Goal: Use online tool/utility: Use online tool/utility

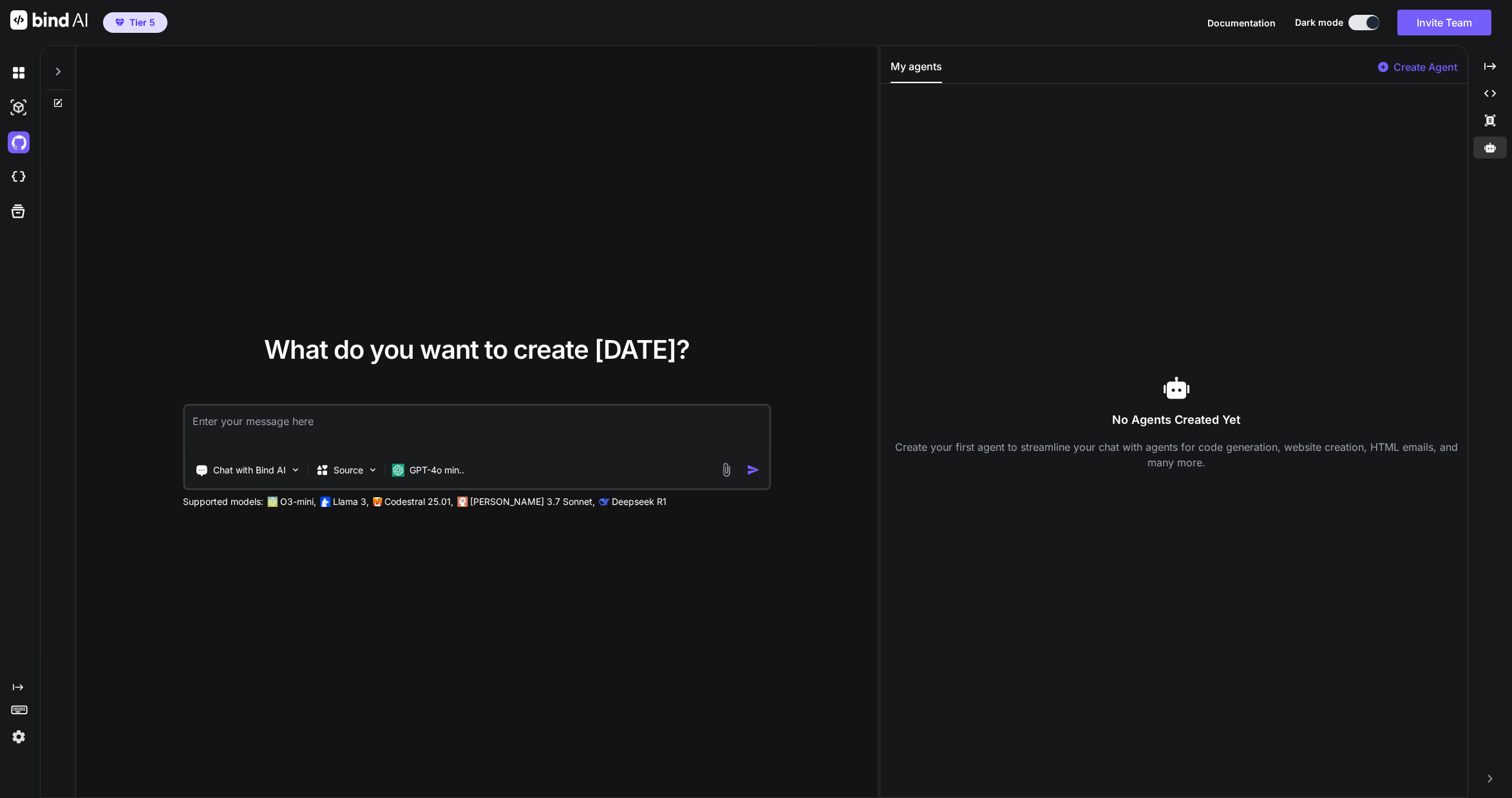
click at [333, 425] on textarea at bounding box center [477, 430] width 584 height 48
type textarea "create a simple hello world webpage in a single file"
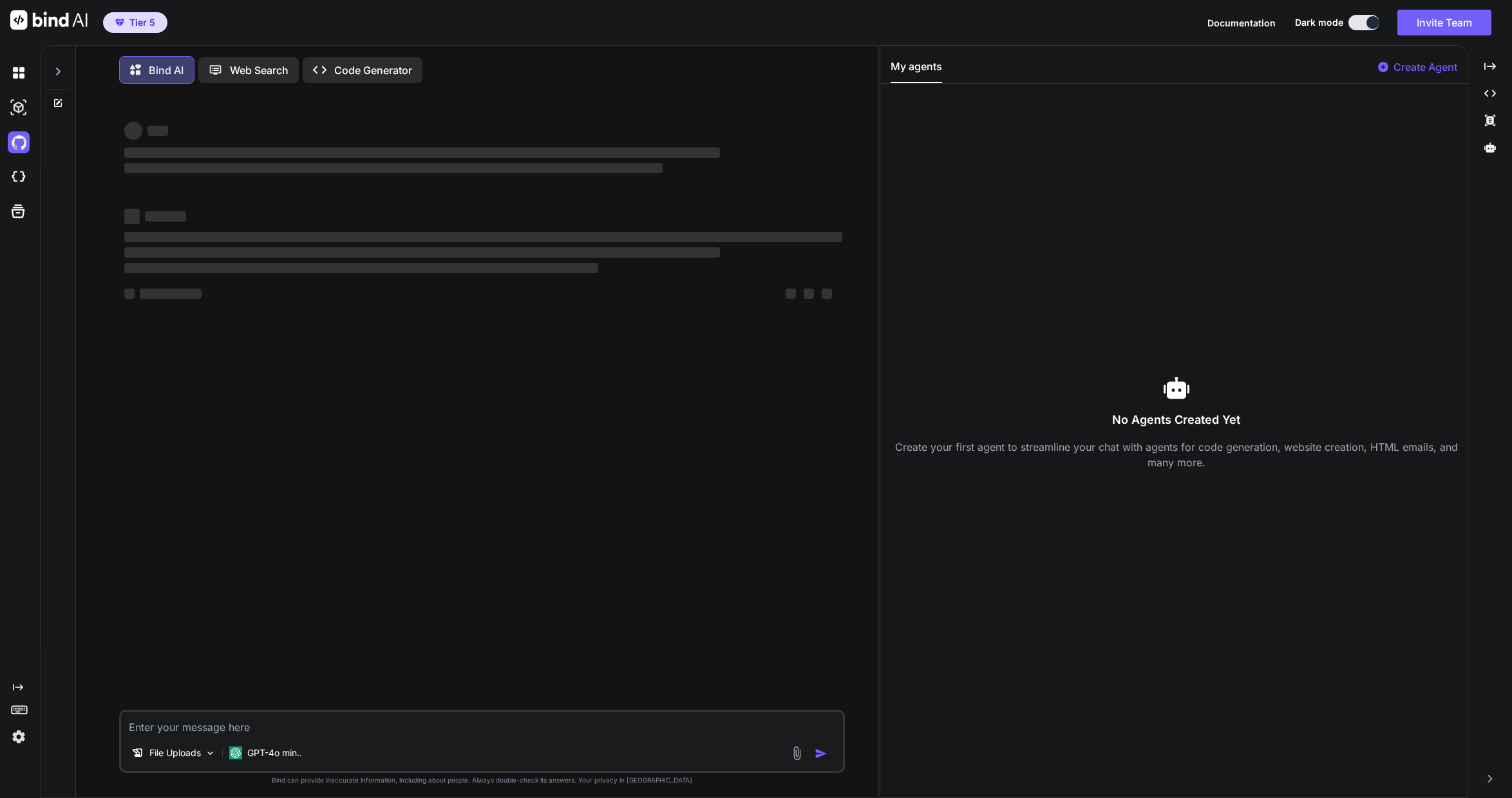
scroll to position [7, 0]
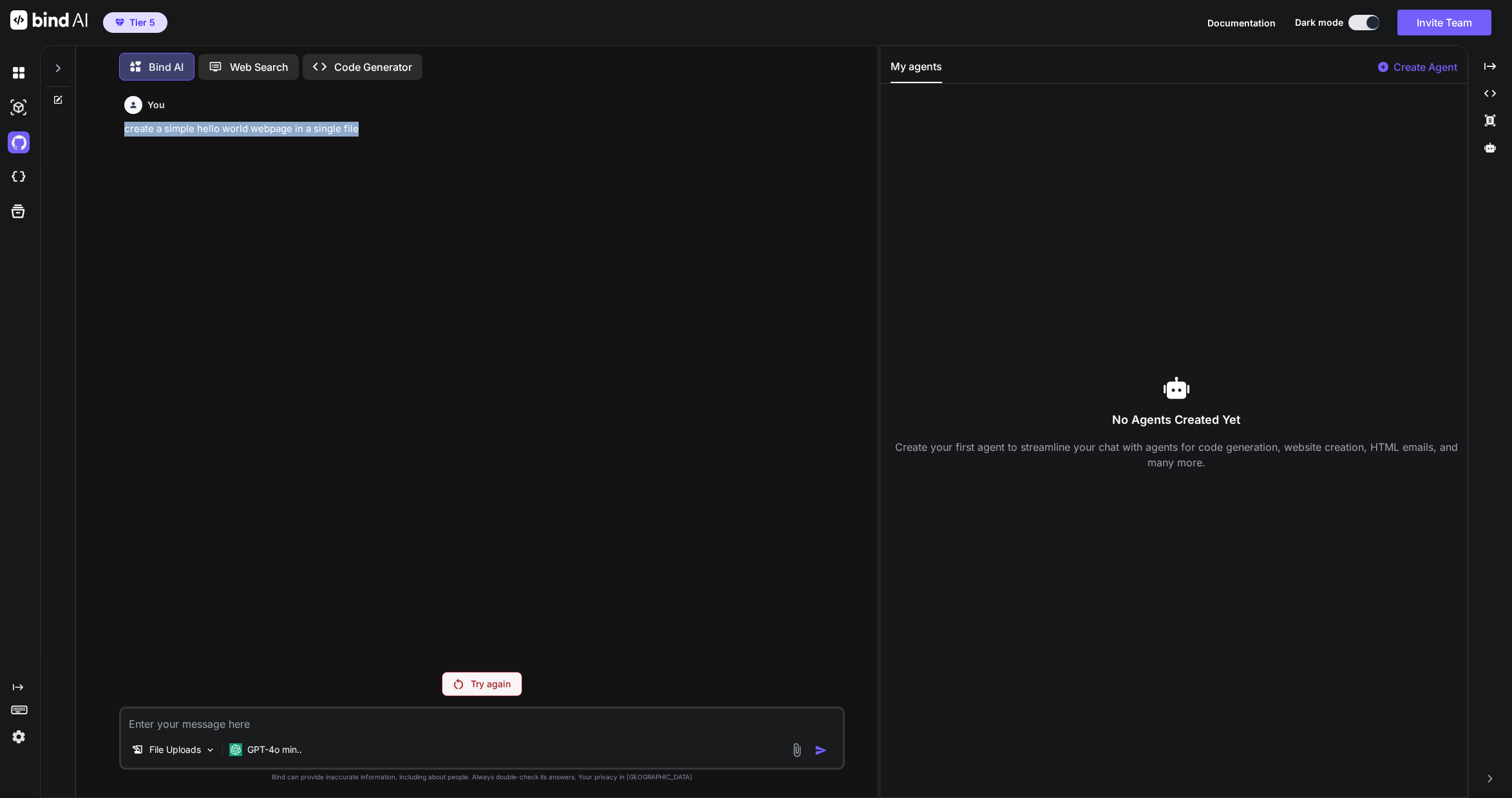
drag, startPoint x: 365, startPoint y: 123, endPoint x: 76, endPoint y: 129, distance: 289.1
click at [76, 129] on div "Bind AI Web Search Created with Pixso. Code Generator You create a simple hello…" at bounding box center [477, 422] width 801 height 749
copy p "create a simple hello world webpage in a single file"
click at [16, 182] on img at bounding box center [19, 177] width 22 height 22
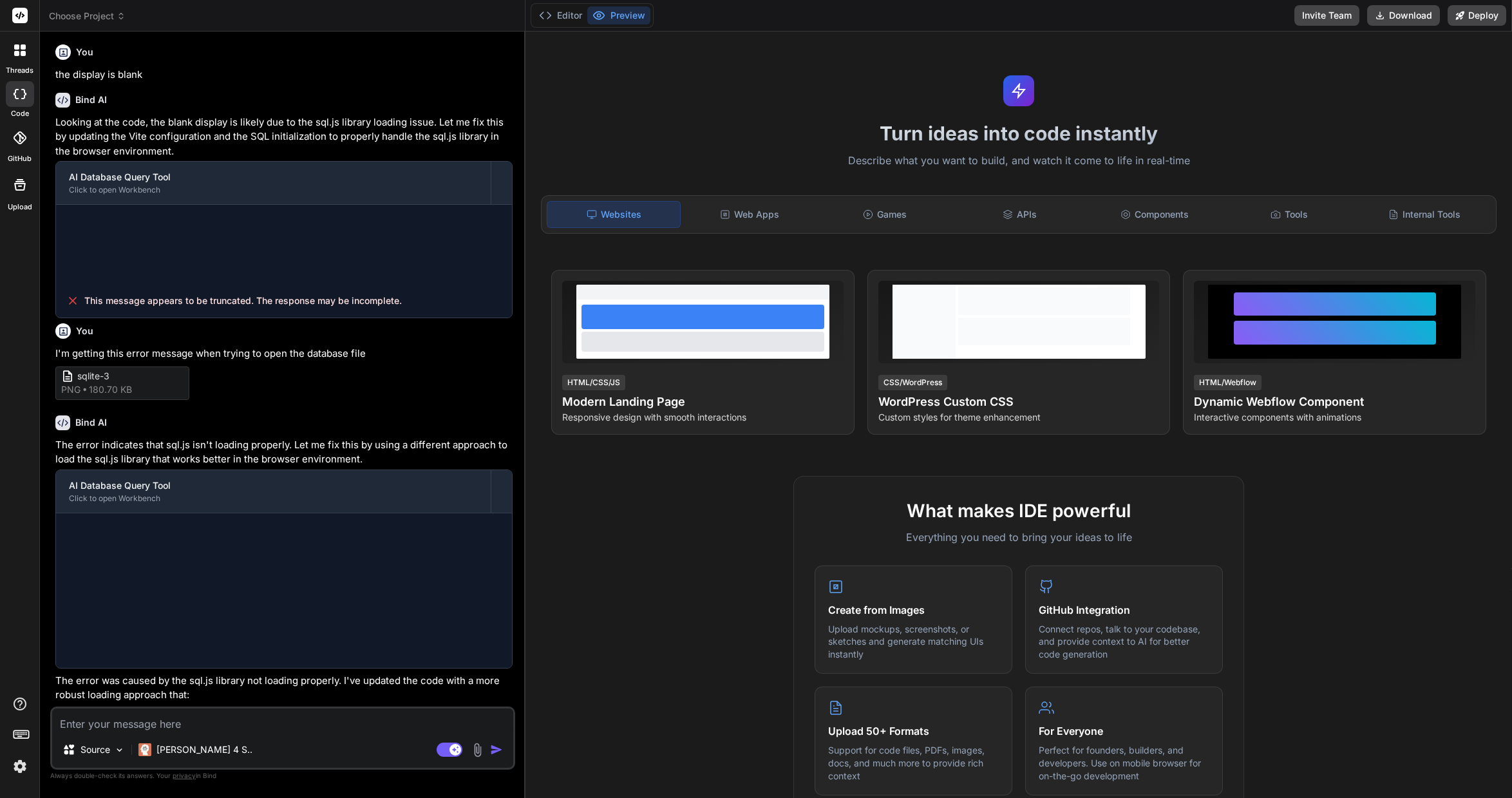
scroll to position [827, 0]
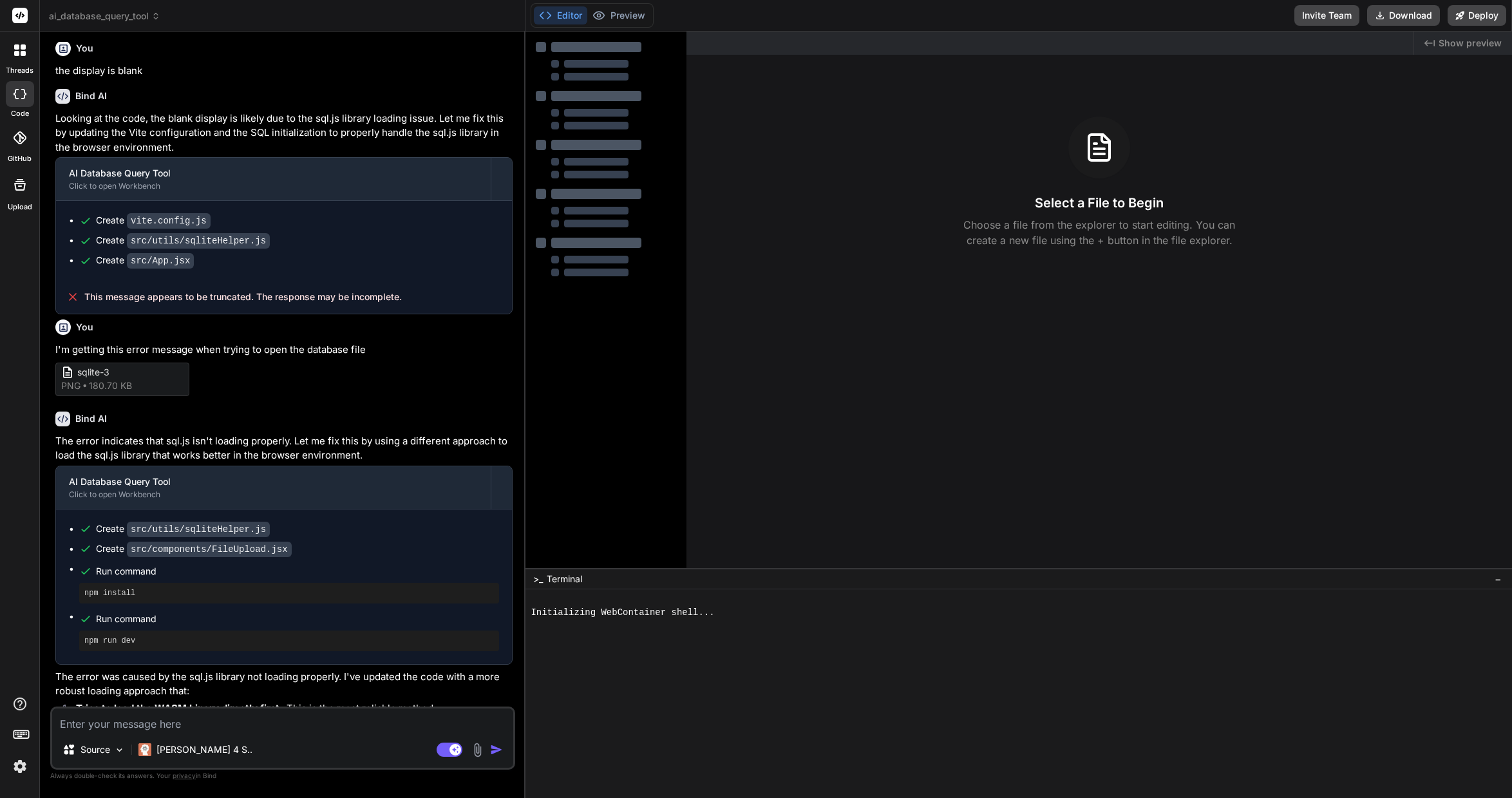
type textarea "x"
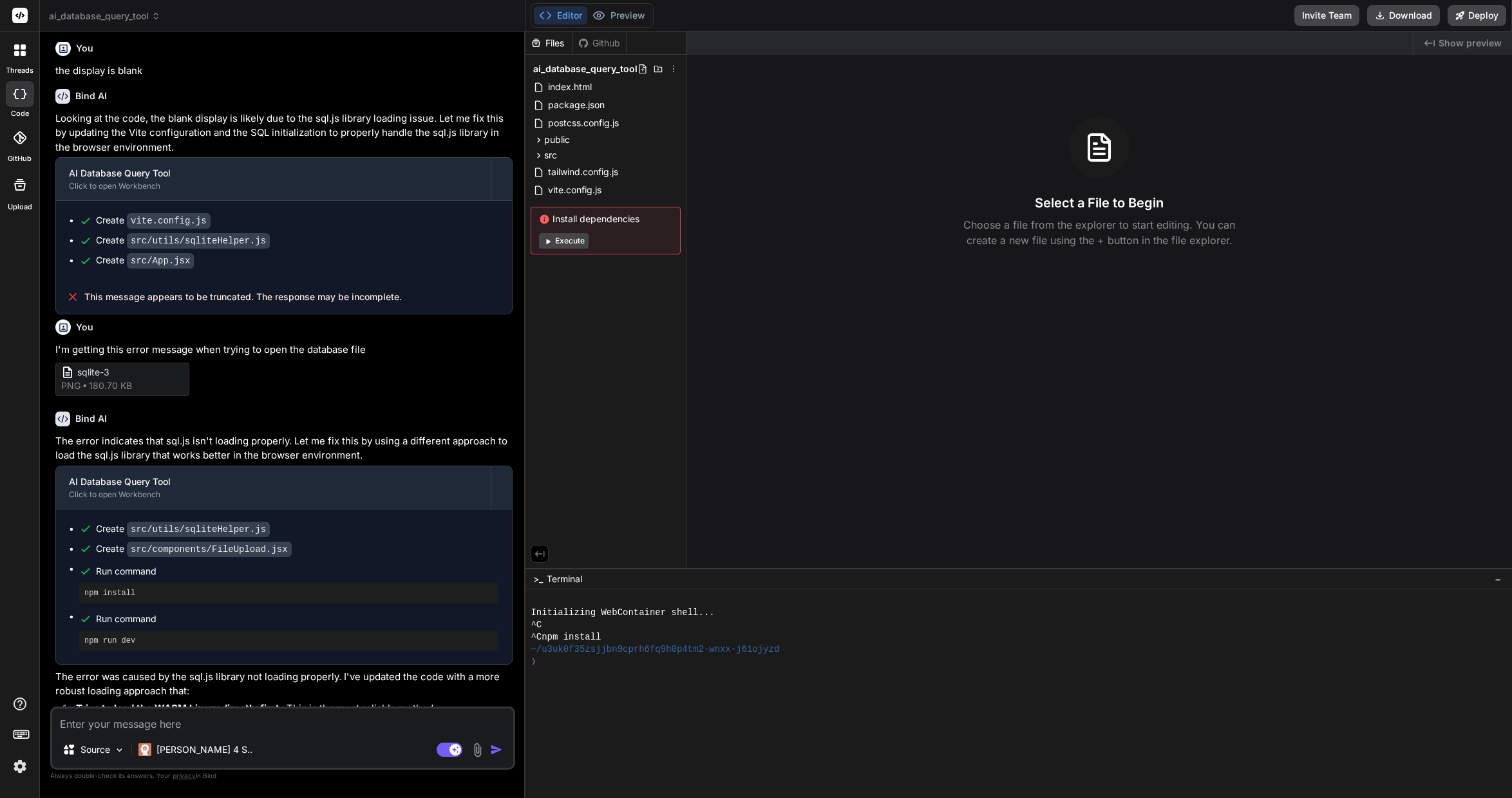
click at [216, 730] on textarea at bounding box center [283, 719] width 461 height 23
paste textarea "create a simple hello world webpage in a single file"
type textarea "create a simple hello world webpage in a single file"
type textarea "x"
type textarea "create a simple hello world webpage in a single file"
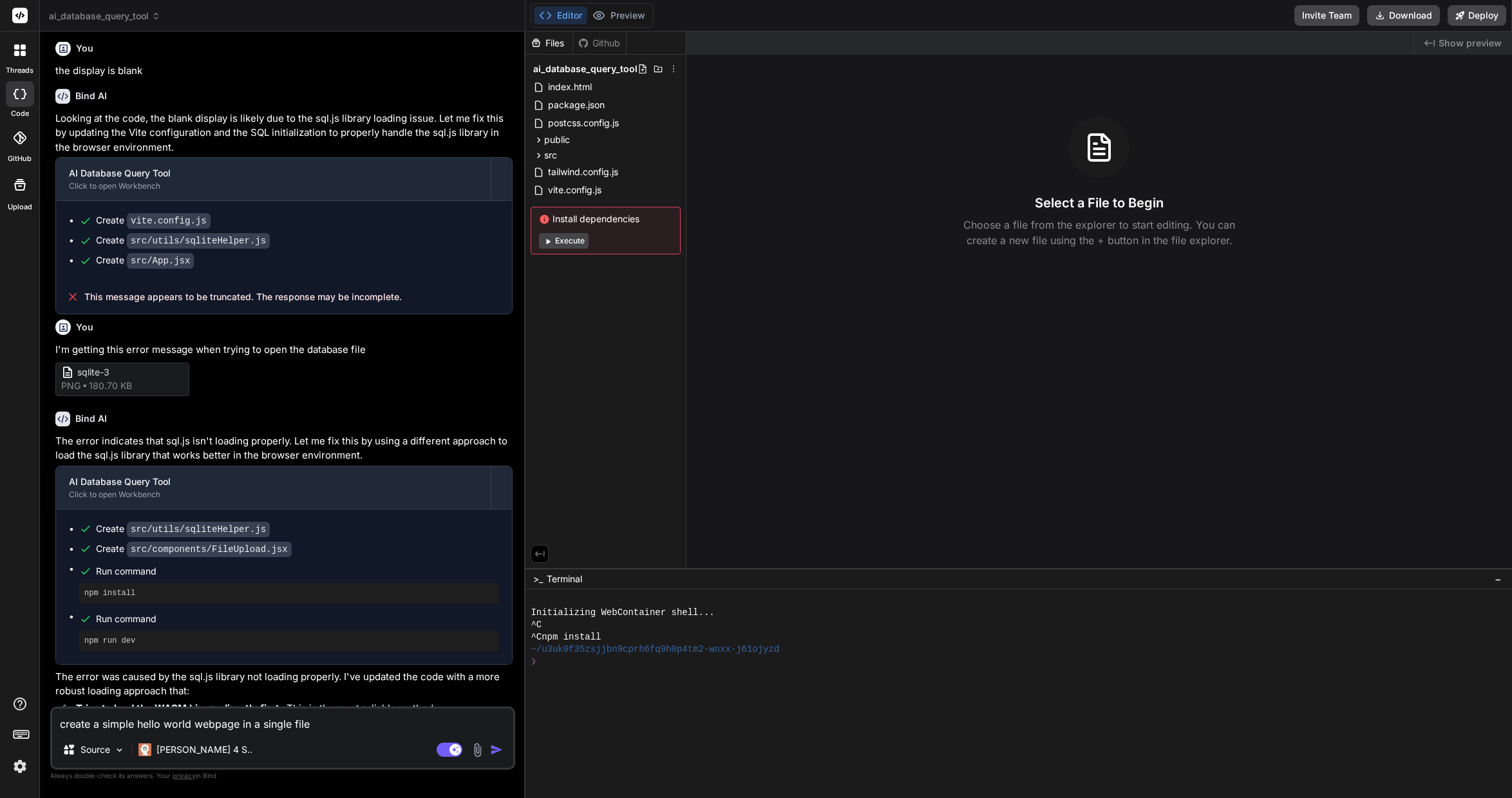
click at [492, 744] on img "button" at bounding box center [496, 749] width 13 height 13
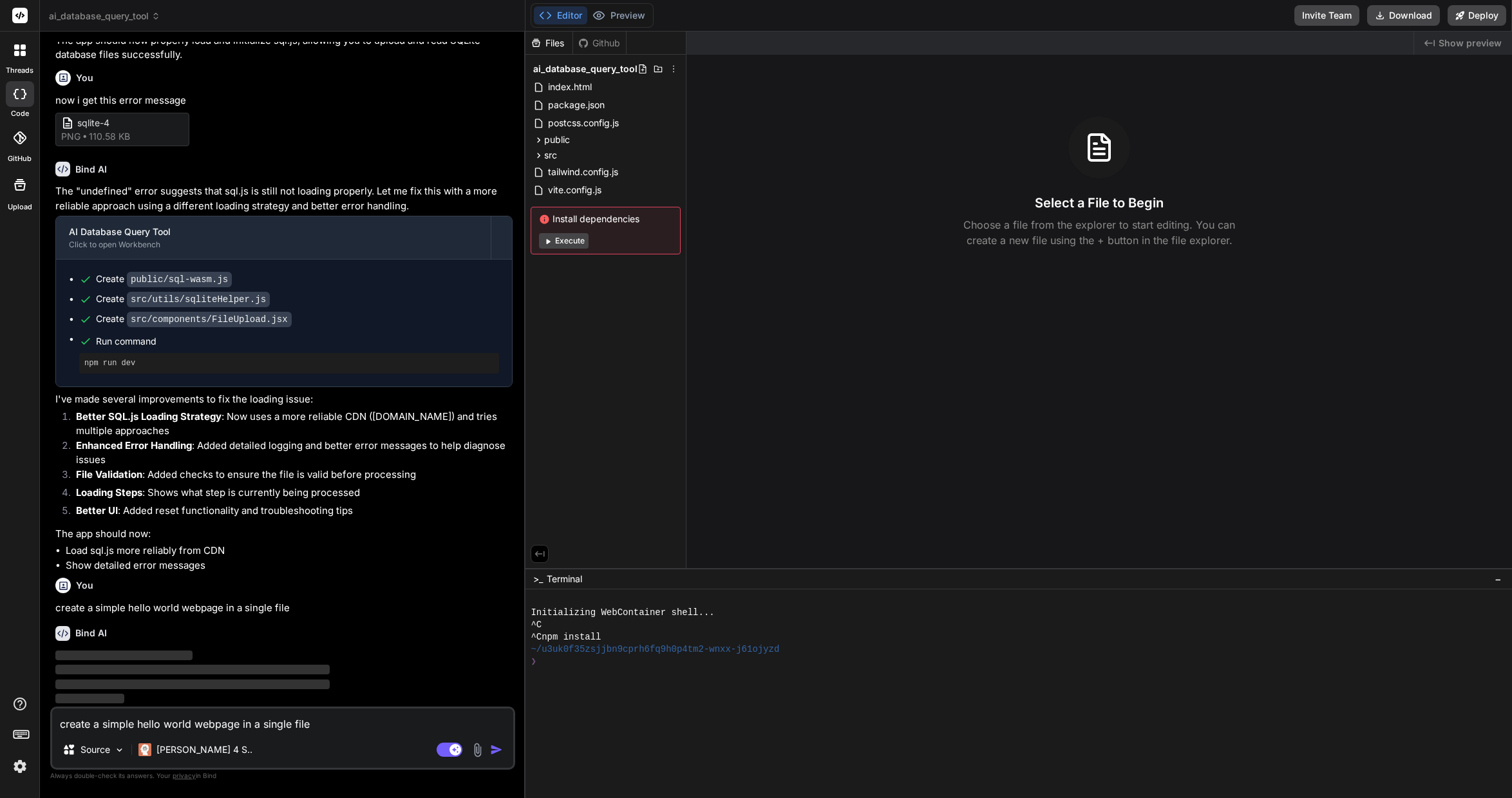
scroll to position [1542, 0]
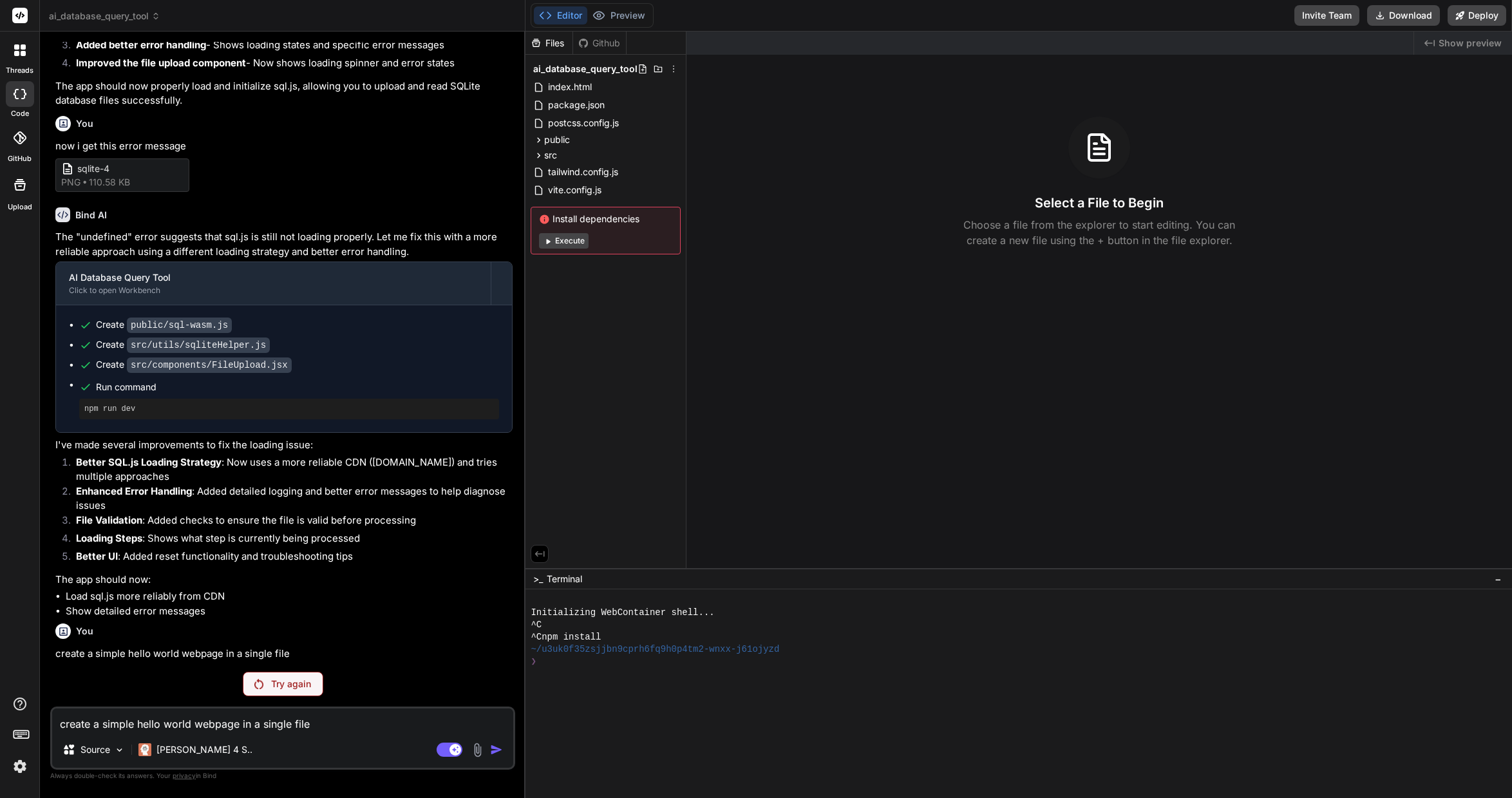
click at [303, 689] on p "Try again" at bounding box center [291, 683] width 40 height 13
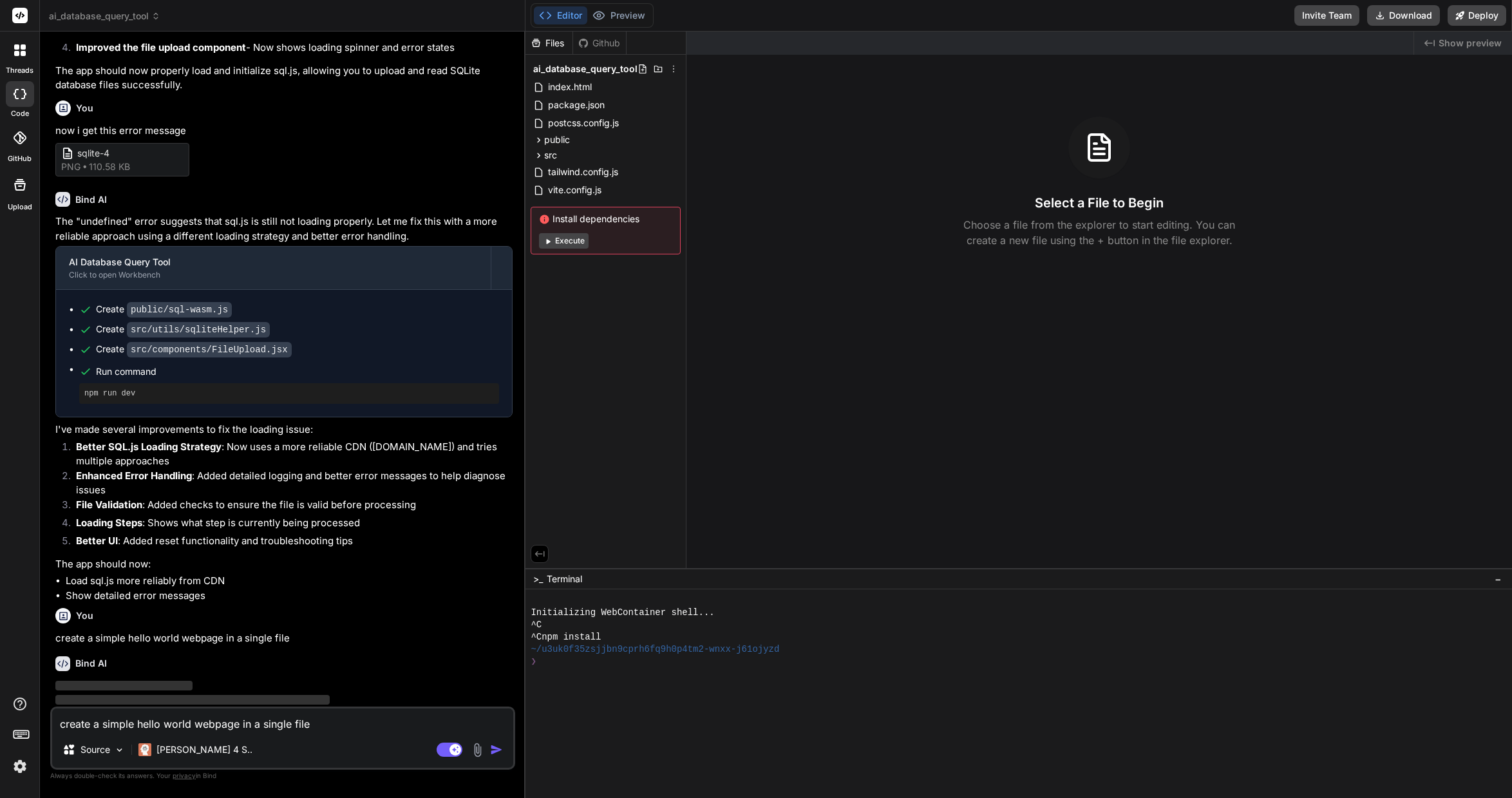
scroll to position [1588, 0]
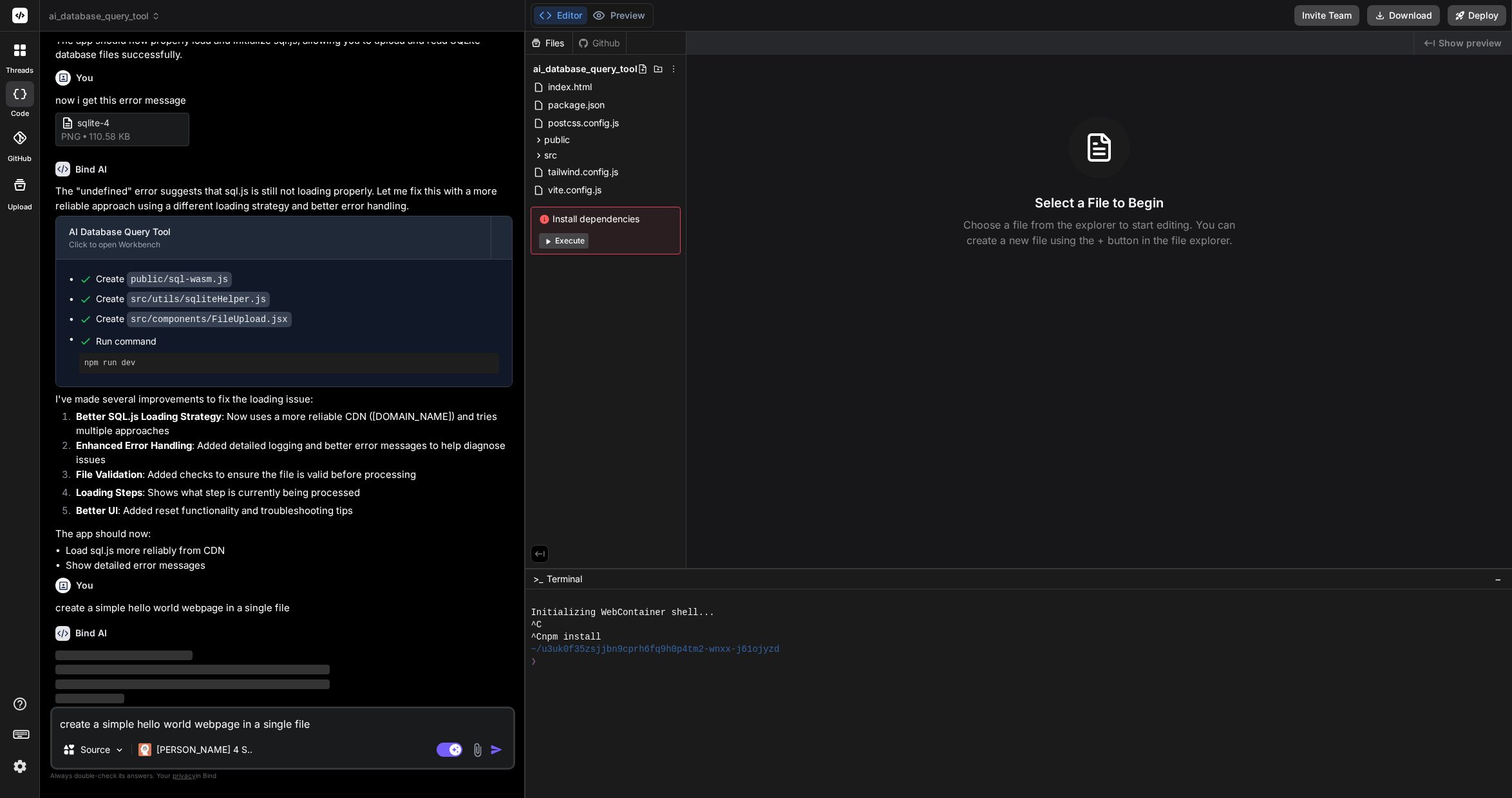
type textarea "x"
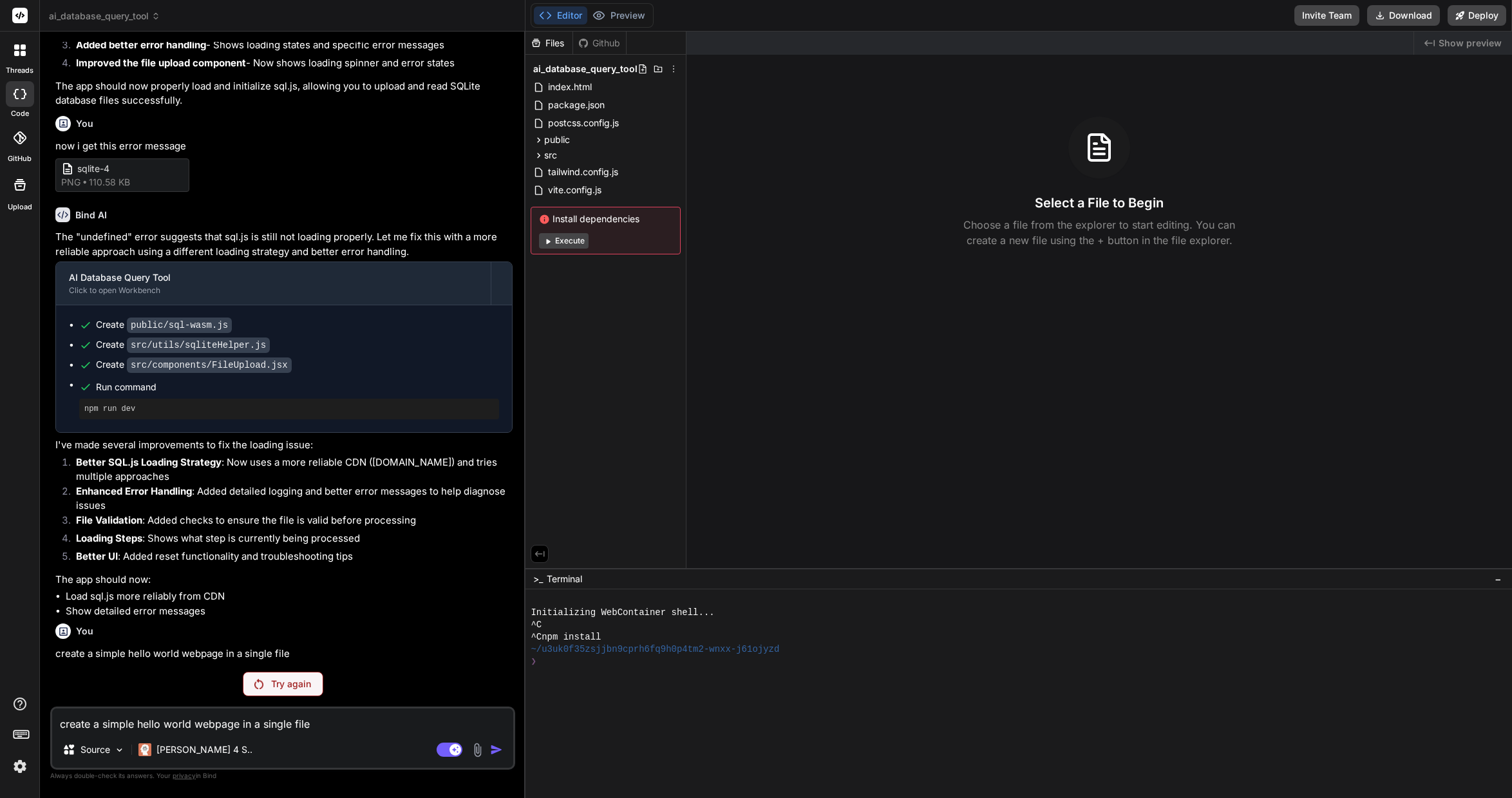
scroll to position [1542, 0]
click at [29, 55] on div at bounding box center [21, 51] width 27 height 27
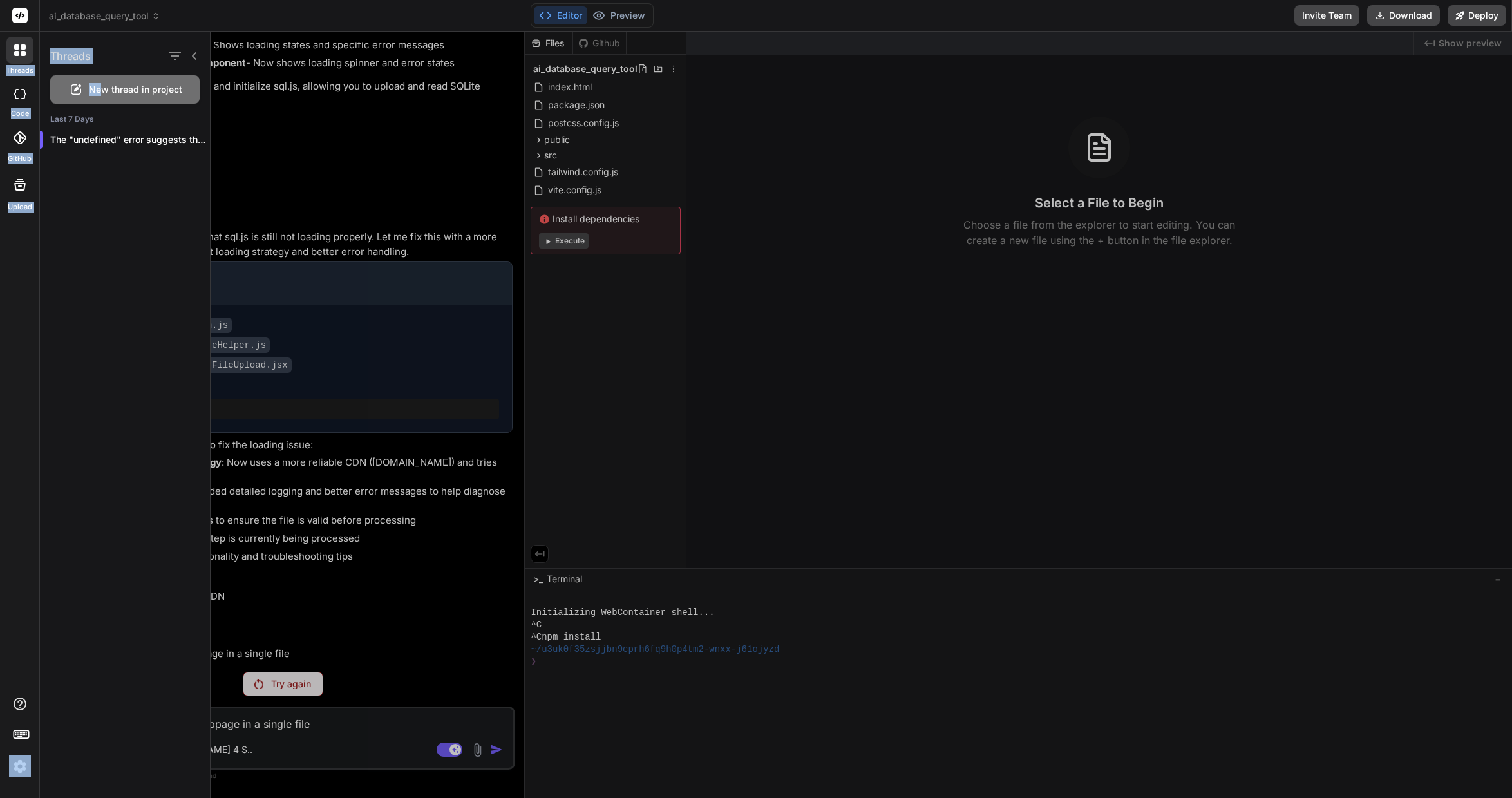
drag, startPoint x: 100, startPoint y: 88, endPoint x: 33, endPoint y: 56, distance: 74.2
click at [33, 56] on div "threads code GitHub Upload Threads New thread in project Last 7 Days The "undef…" at bounding box center [20, 399] width 40 height 798
click at [146, 21] on span "ai_database_query_tool" at bounding box center [104, 15] width 111 height 13
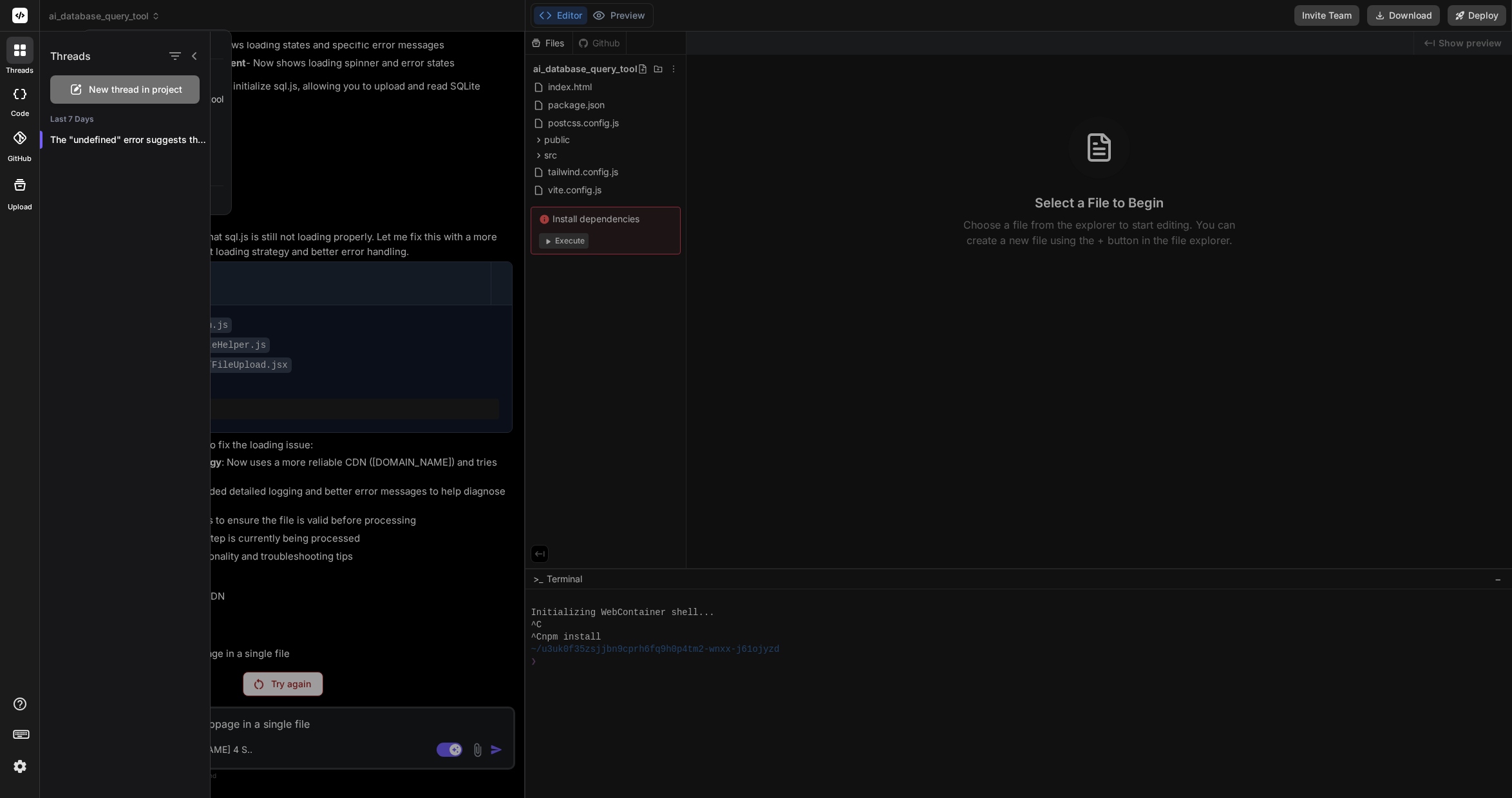
click at [195, 61] on div at bounding box center [182, 56] width 33 height 18
click at [193, 57] on icon at bounding box center [194, 56] width 10 height 10
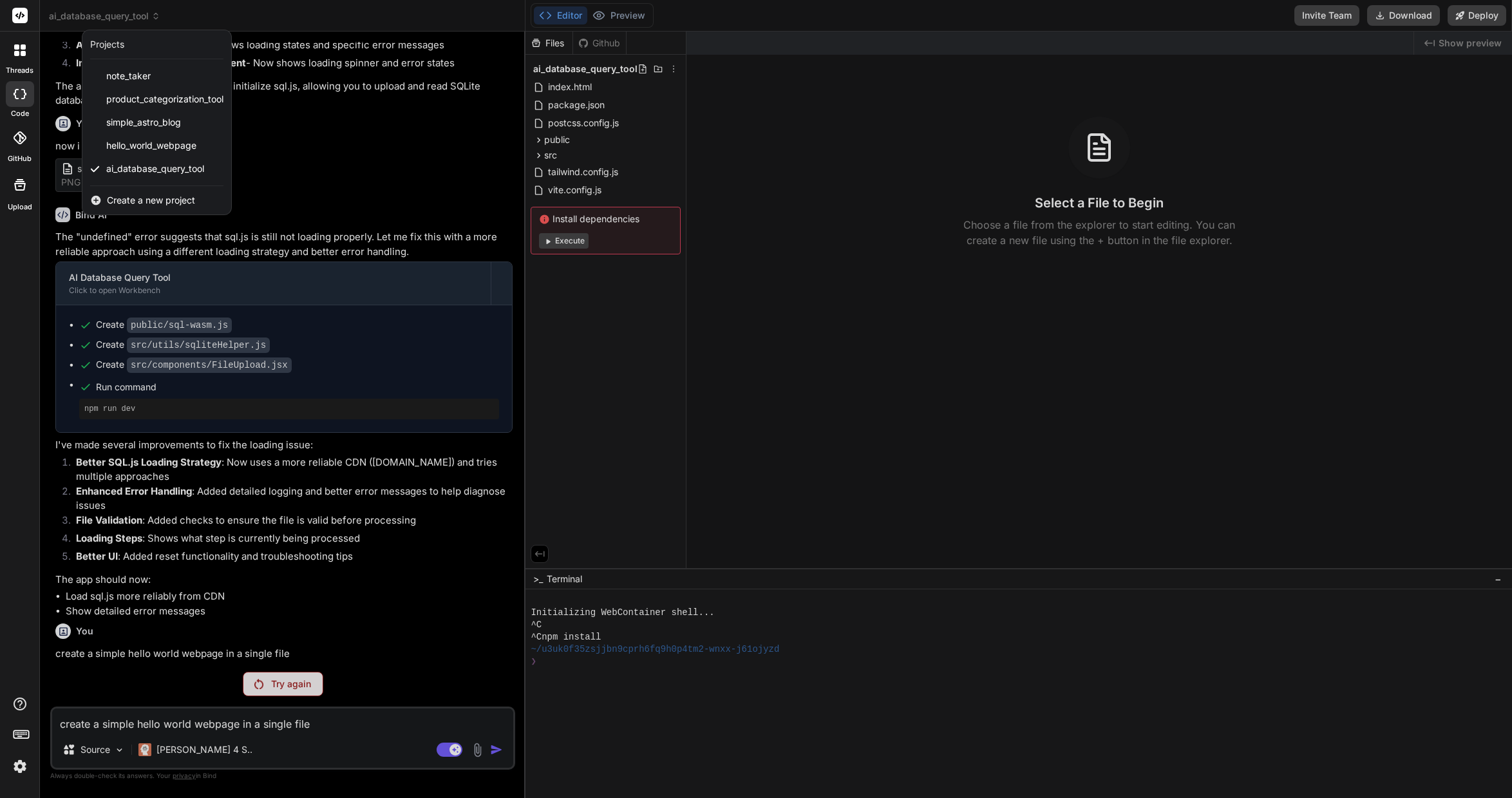
click at [165, 196] on span "Create a new project" at bounding box center [151, 200] width 88 height 13
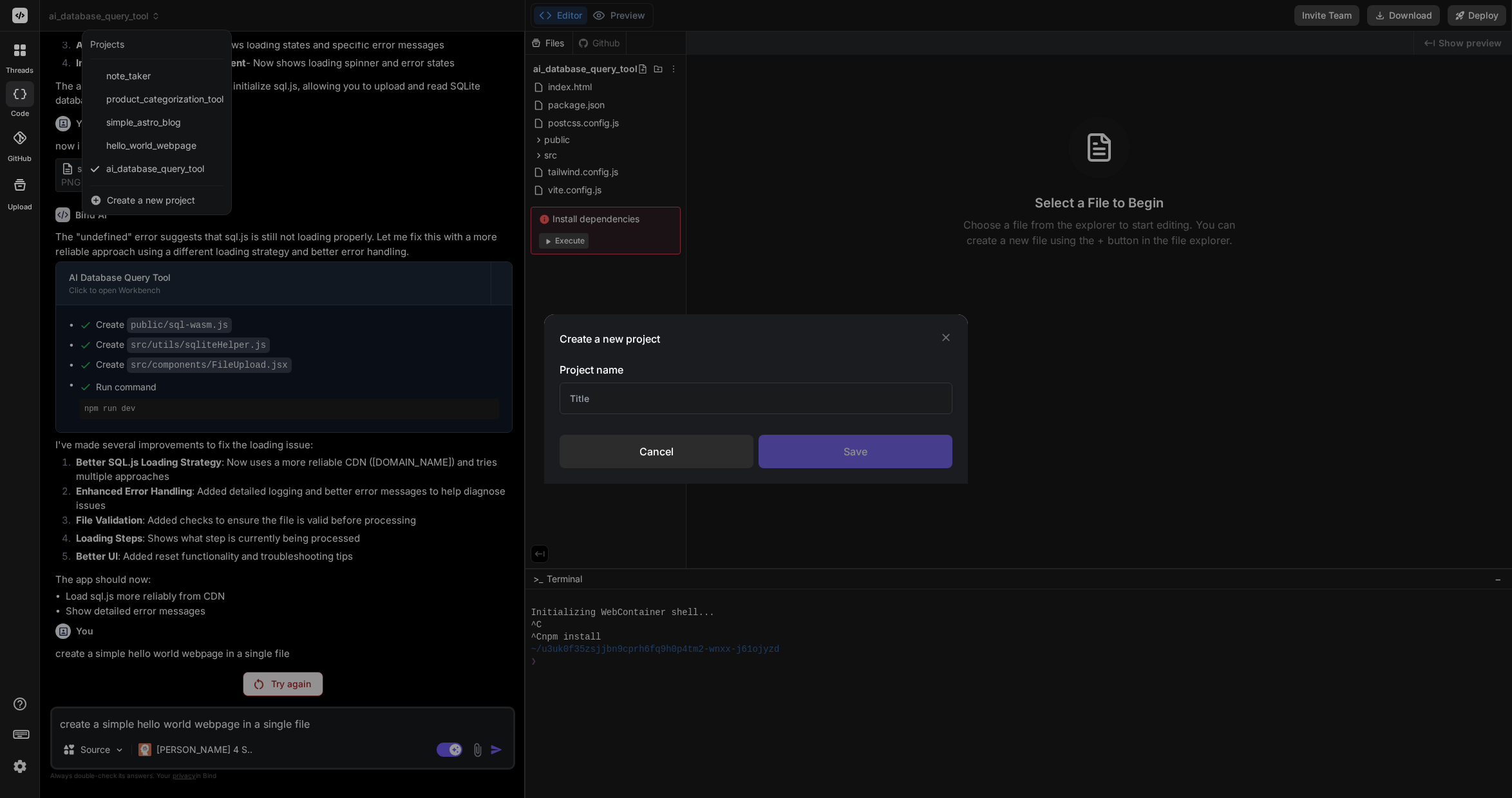
click at [687, 404] on input "text" at bounding box center [756, 398] width 392 height 32
type input "test"
click at [846, 449] on div "Save" at bounding box center [855, 451] width 193 height 33
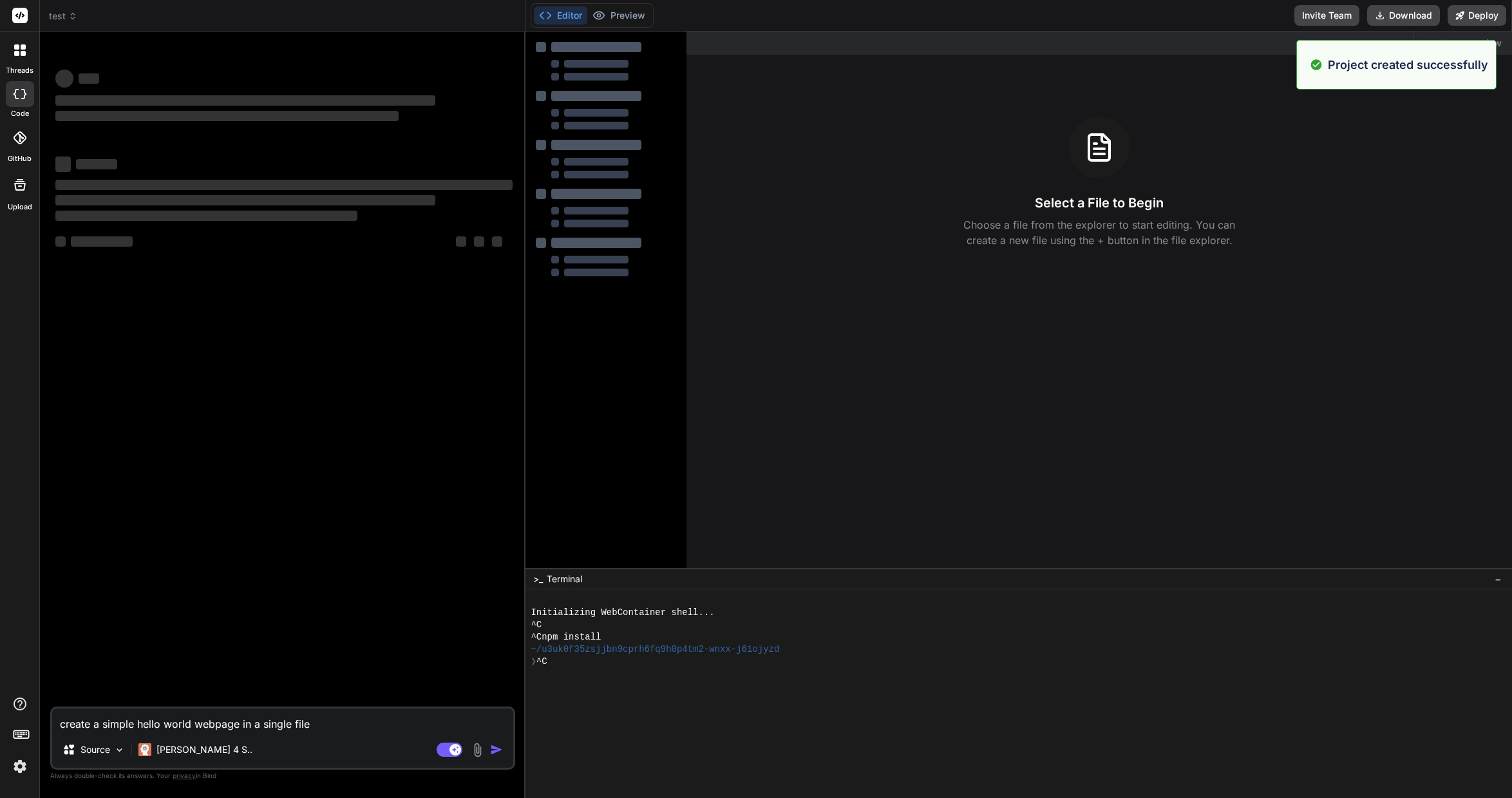
scroll to position [0, 0]
type textarea "x"
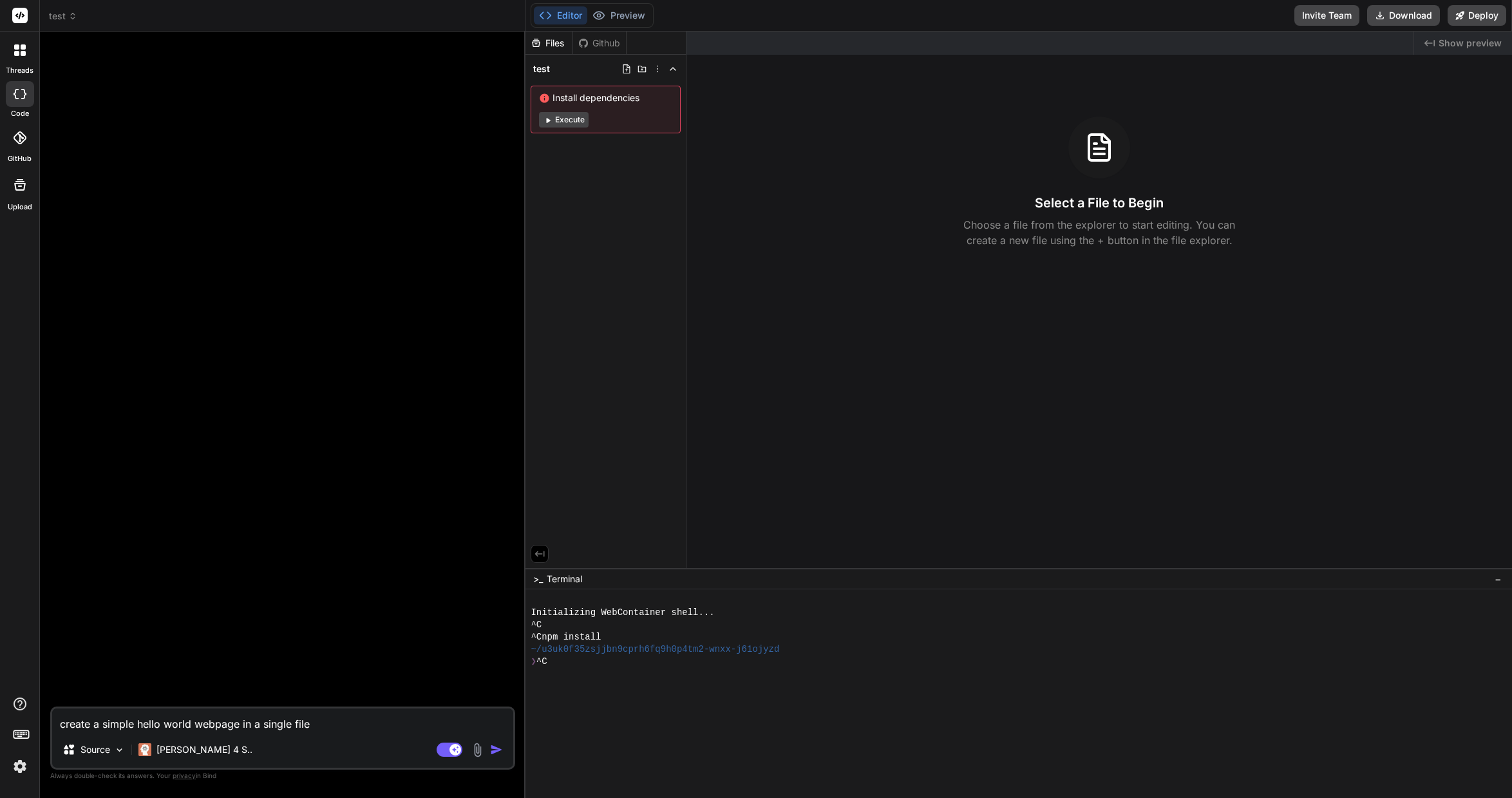
click at [261, 717] on textarea "create a simple hello world webpage in a single file" at bounding box center [283, 719] width 461 height 23
paste textarea "create a simple hello world webpage in a single file"
type textarea "create a simple hello world webpage in a single file"
type textarea "x"
type textarea "create a simple hello world webpage in a single file"
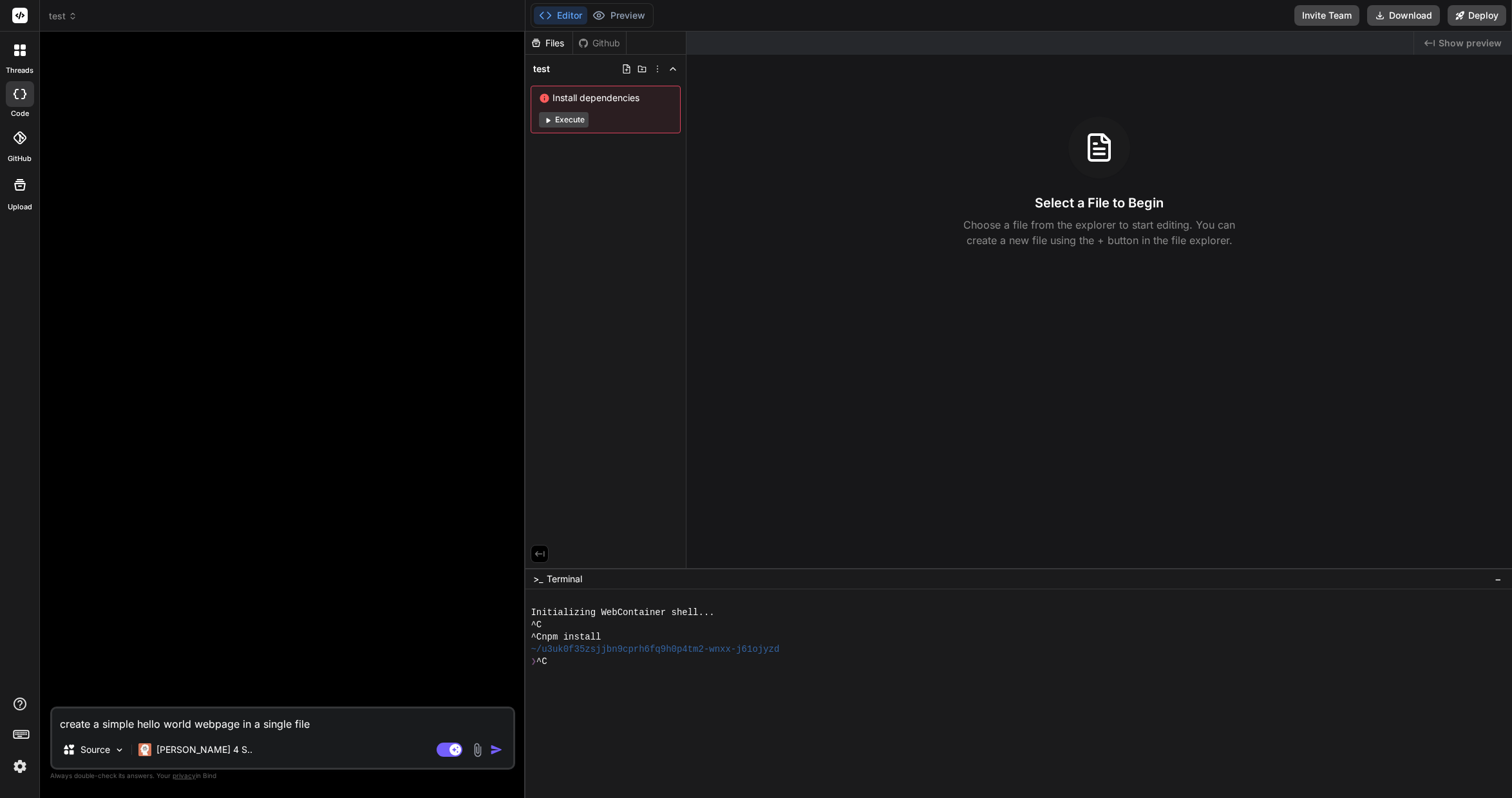
click at [491, 749] on img "button" at bounding box center [496, 749] width 13 height 13
click at [73, 24] on header "test Created with Pixso." at bounding box center [283, 15] width 485 height 32
click at [70, 20] on icon at bounding box center [73, 16] width 9 height 9
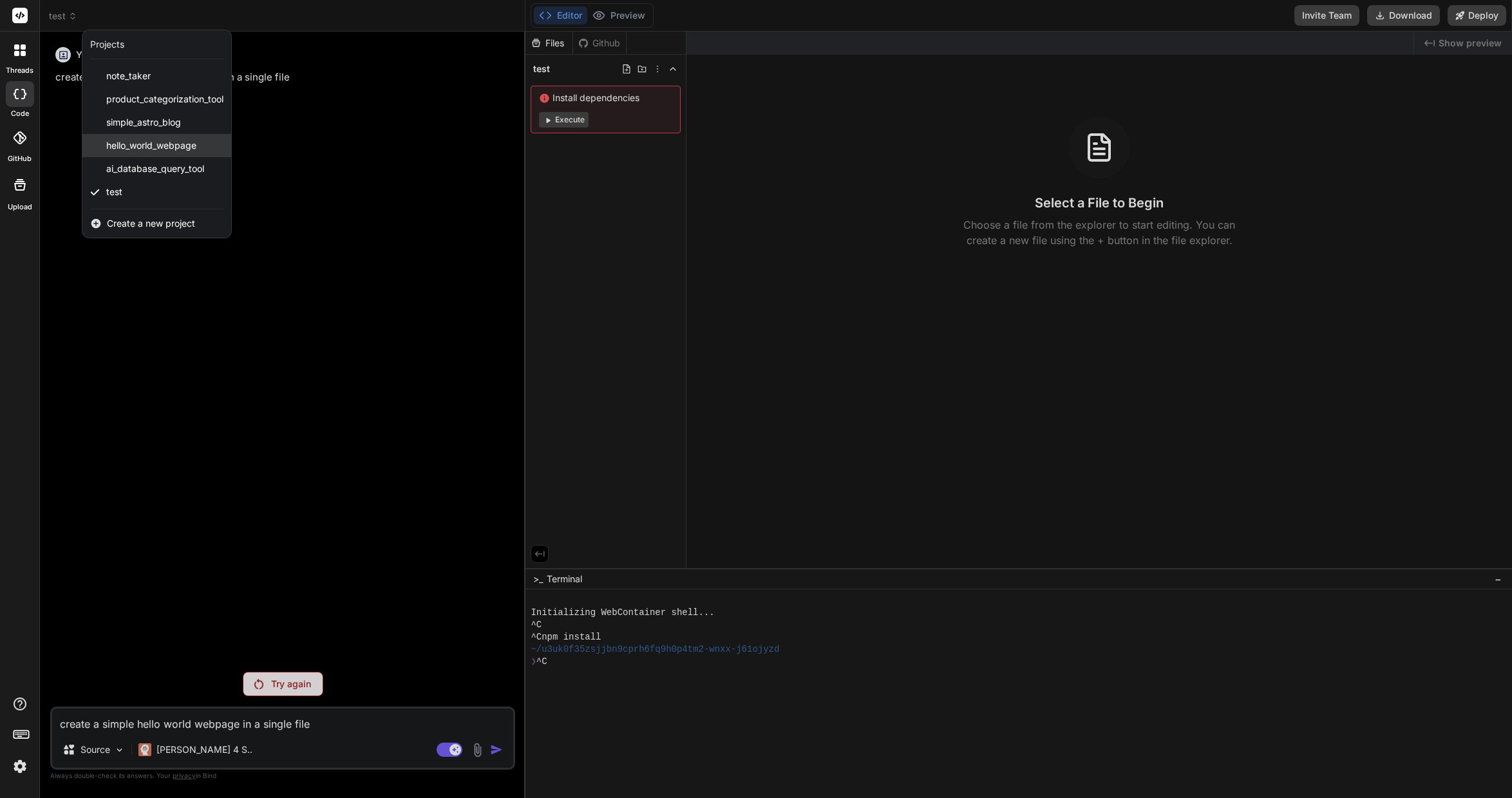
click at [172, 146] on span "hello_world_webpage" at bounding box center [151, 145] width 90 height 13
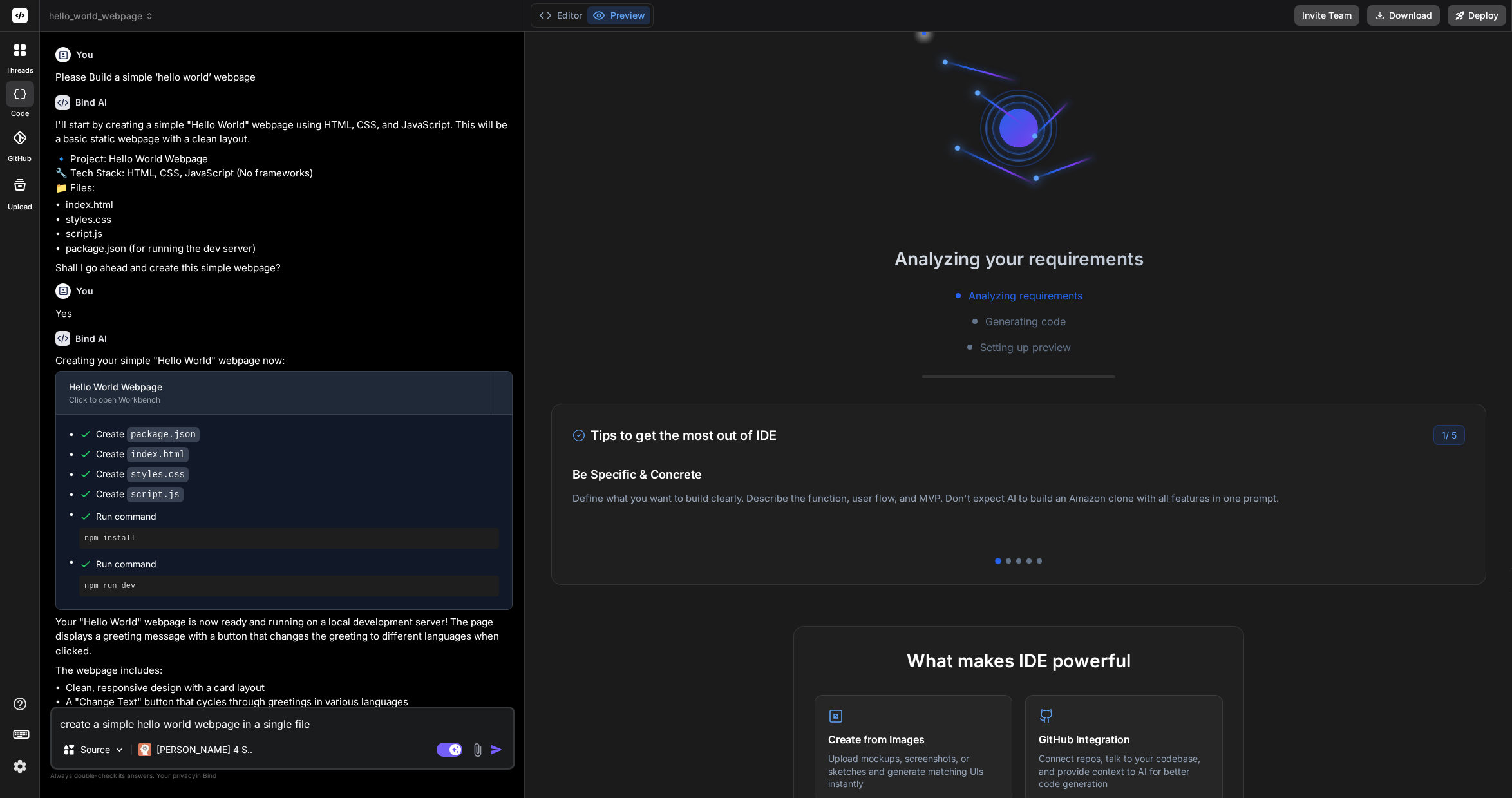
scroll to position [66, 0]
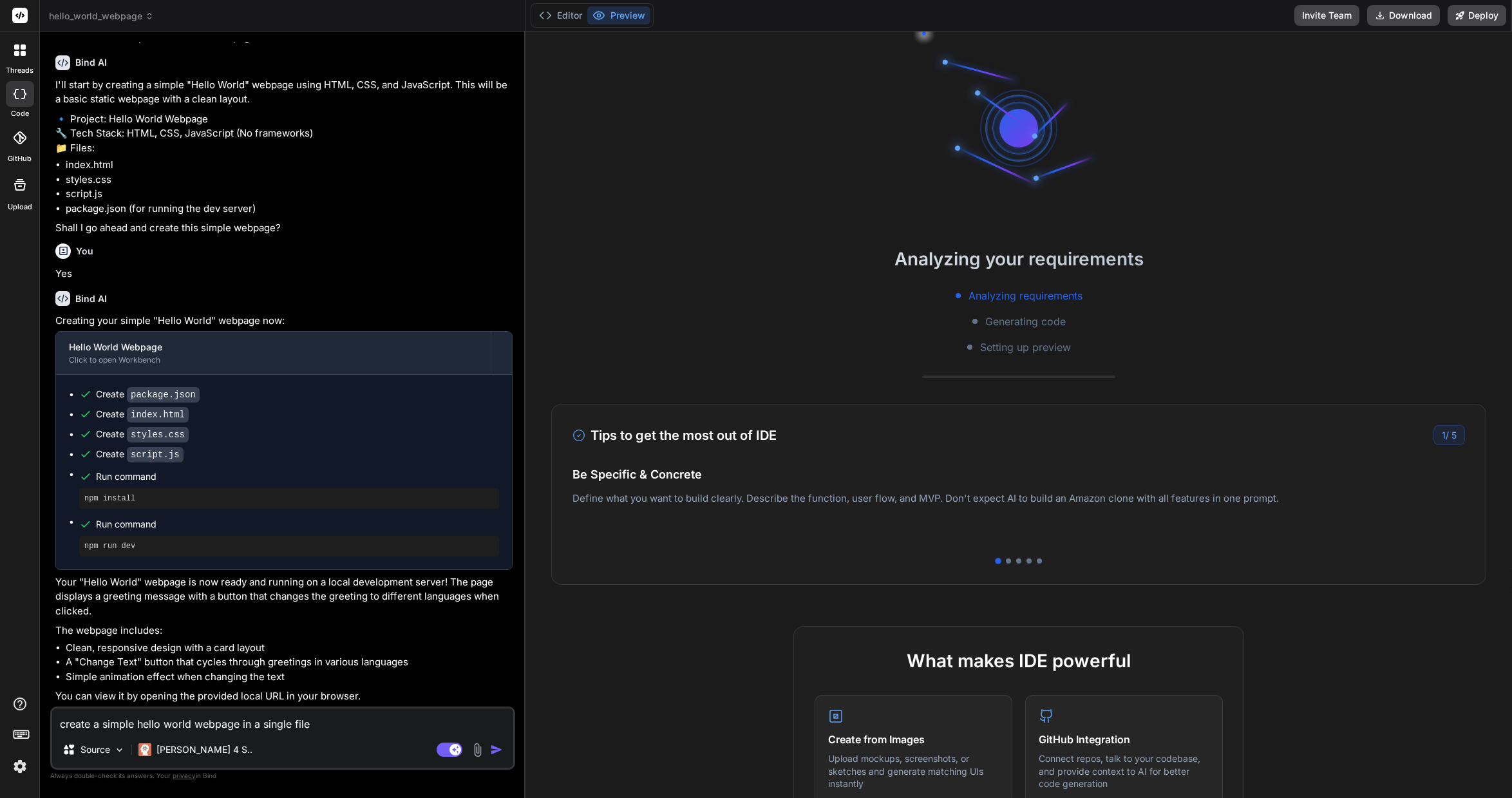
click at [1390, 479] on h4 "Easy Deployment" at bounding box center [1019, 487] width 892 height 17
click at [1006, 563] on div at bounding box center [1009, 561] width 5 height 5
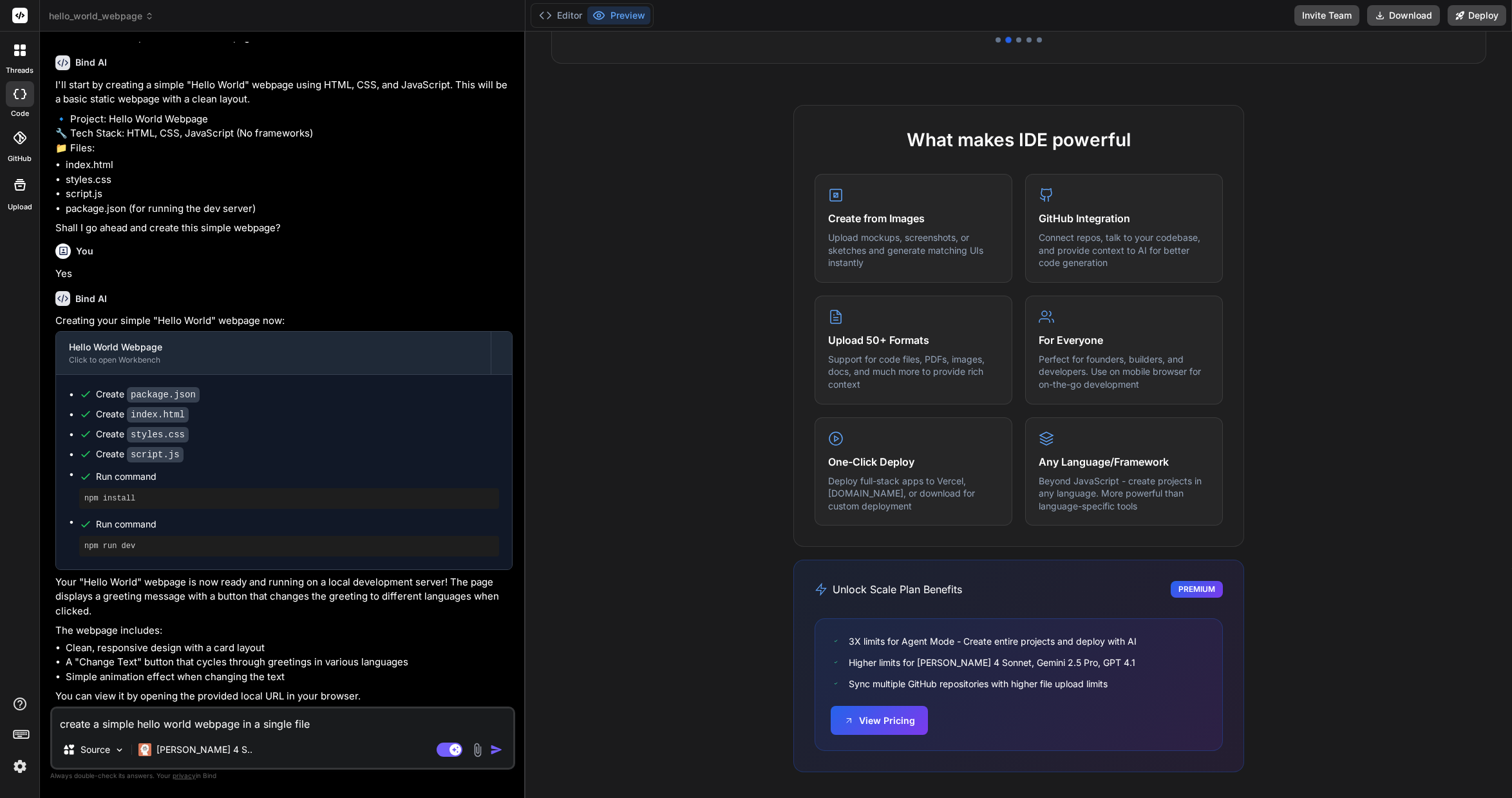
scroll to position [0, 0]
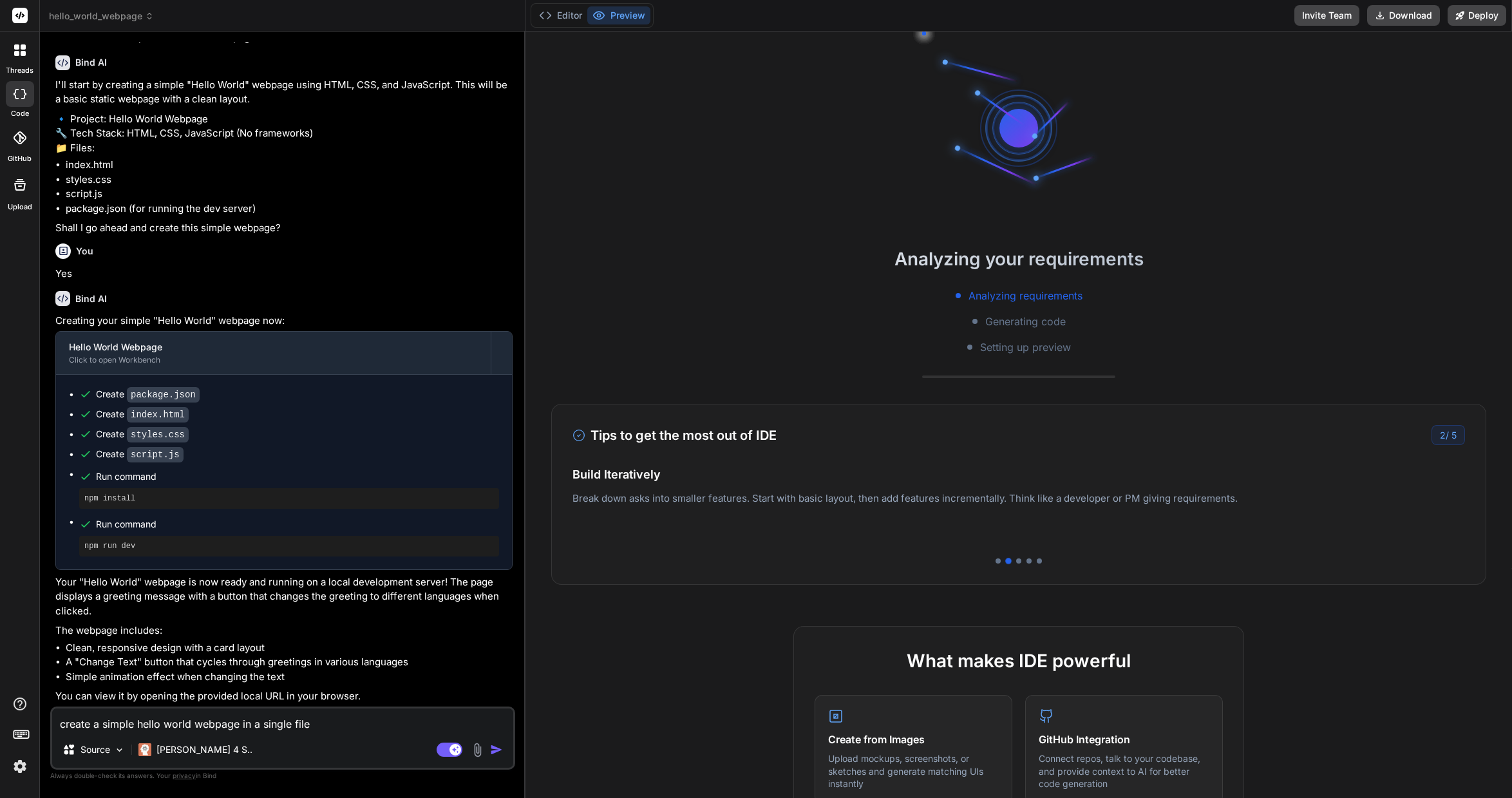
click at [22, 48] on icon at bounding box center [23, 47] width 5 height 5
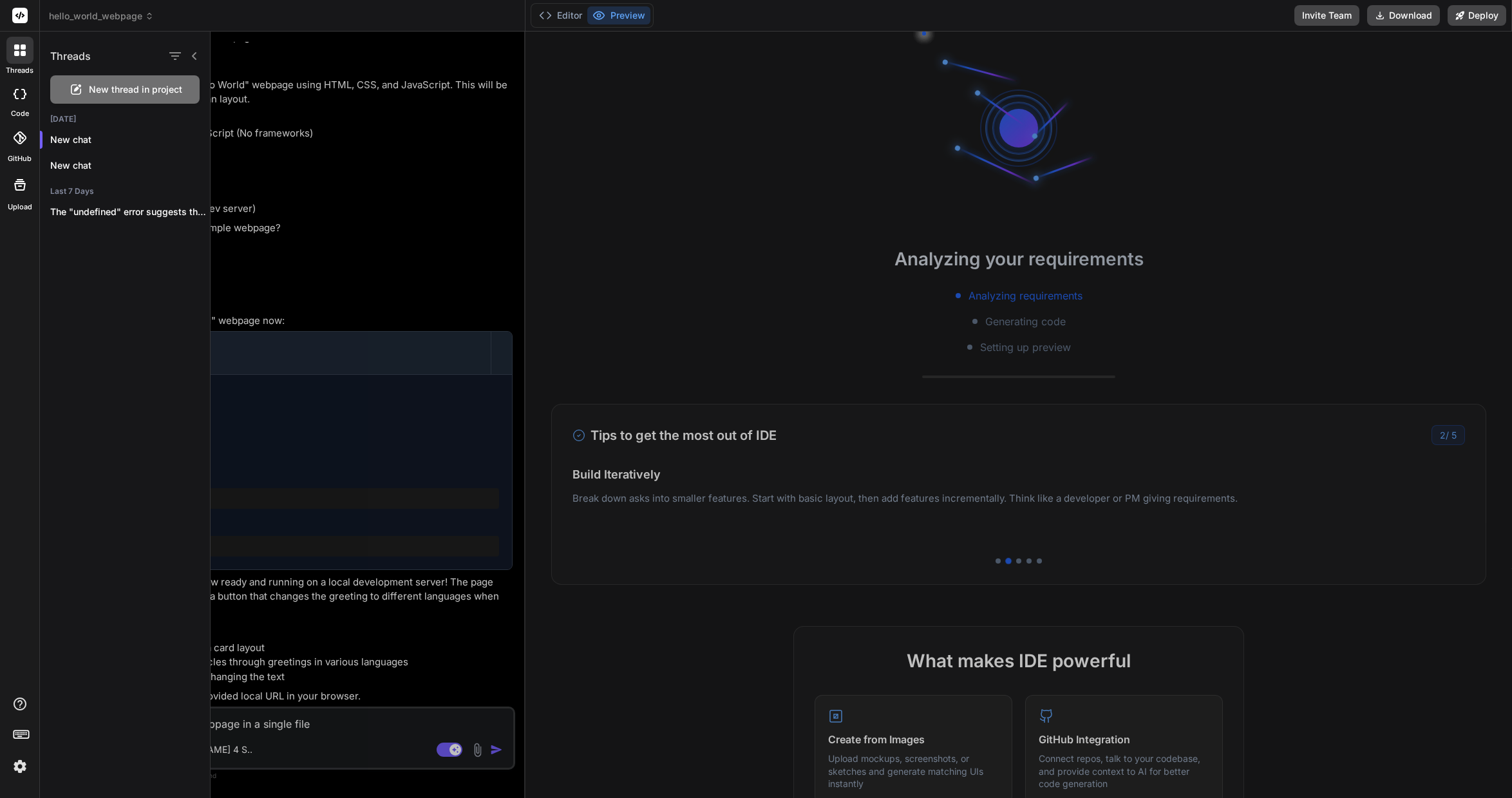
click at [20, 14] on rect at bounding box center [20, 15] width 15 height 15
click at [21, 13] on rect at bounding box center [20, 15] width 15 height 15
click at [22, 134] on icon at bounding box center [19, 137] width 13 height 13
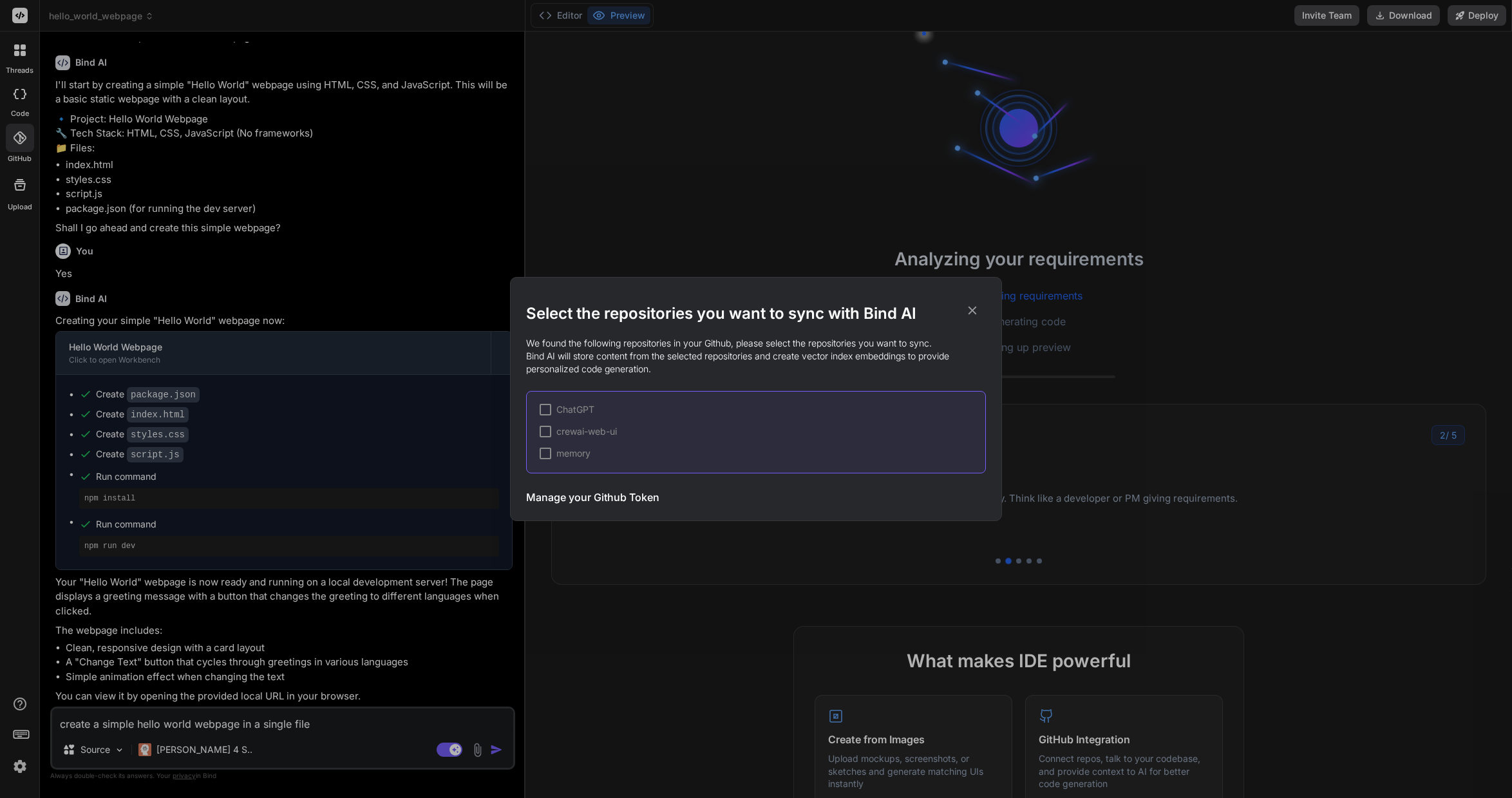
click at [541, 453] on div at bounding box center [545, 454] width 12 height 12
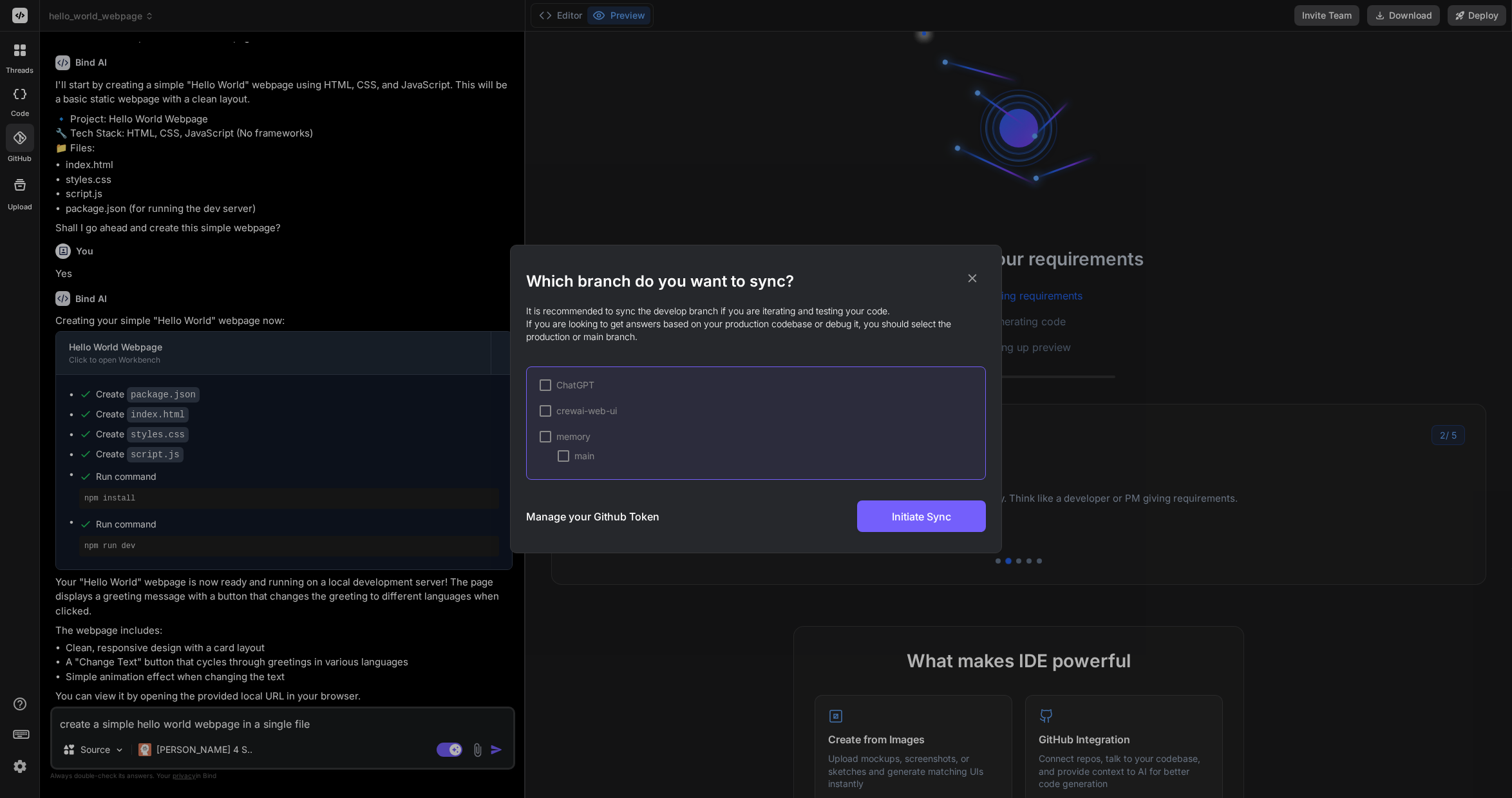
click at [15, 189] on div "Which branch do you want to sync? It is recommended to sync the develop branch …" at bounding box center [756, 399] width 1512 height 798
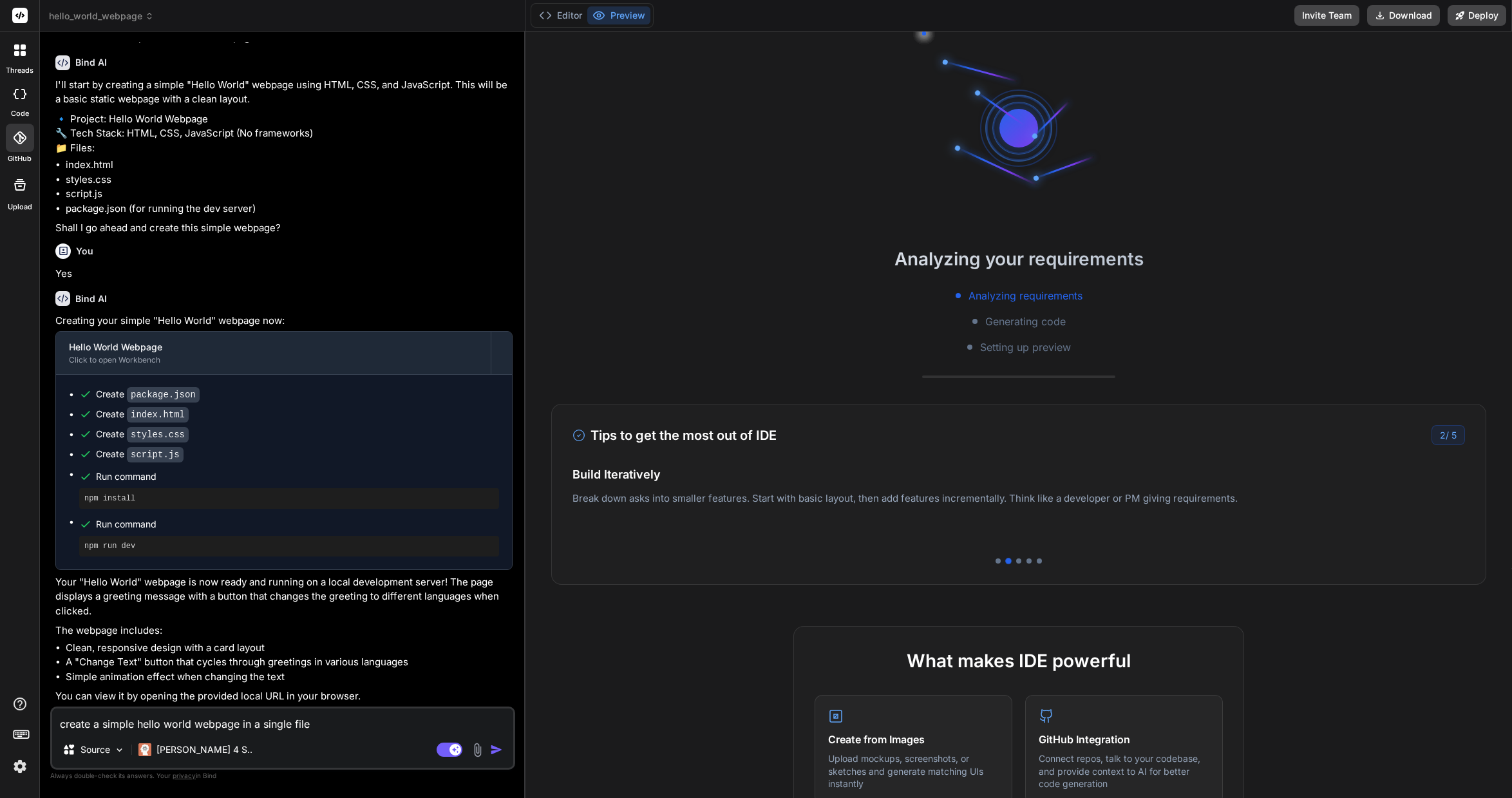
click at [15, 189] on icon at bounding box center [21, 185] width 12 height 12
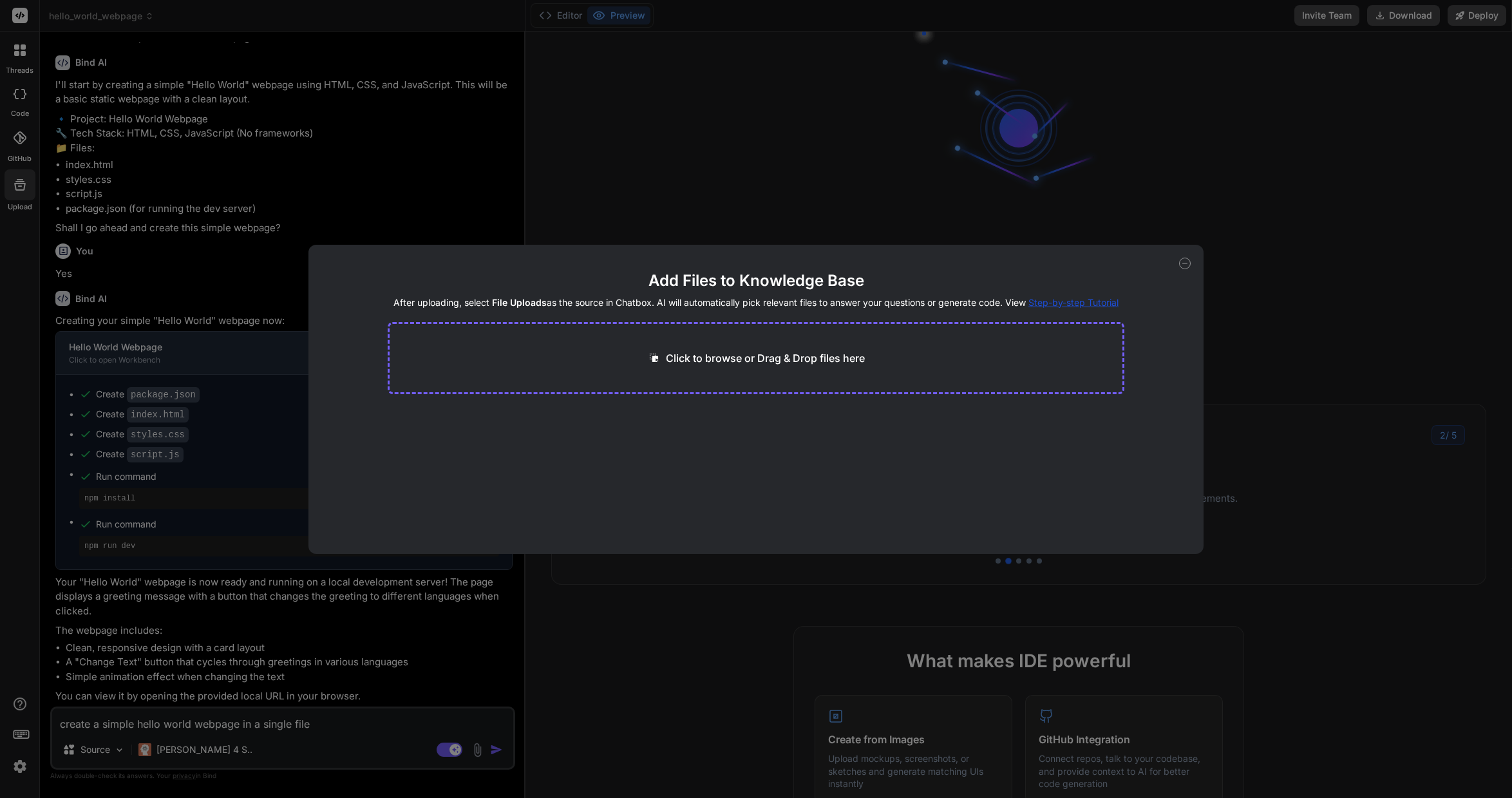
click at [1188, 258] on icon at bounding box center [1185, 264] width 12 height 12
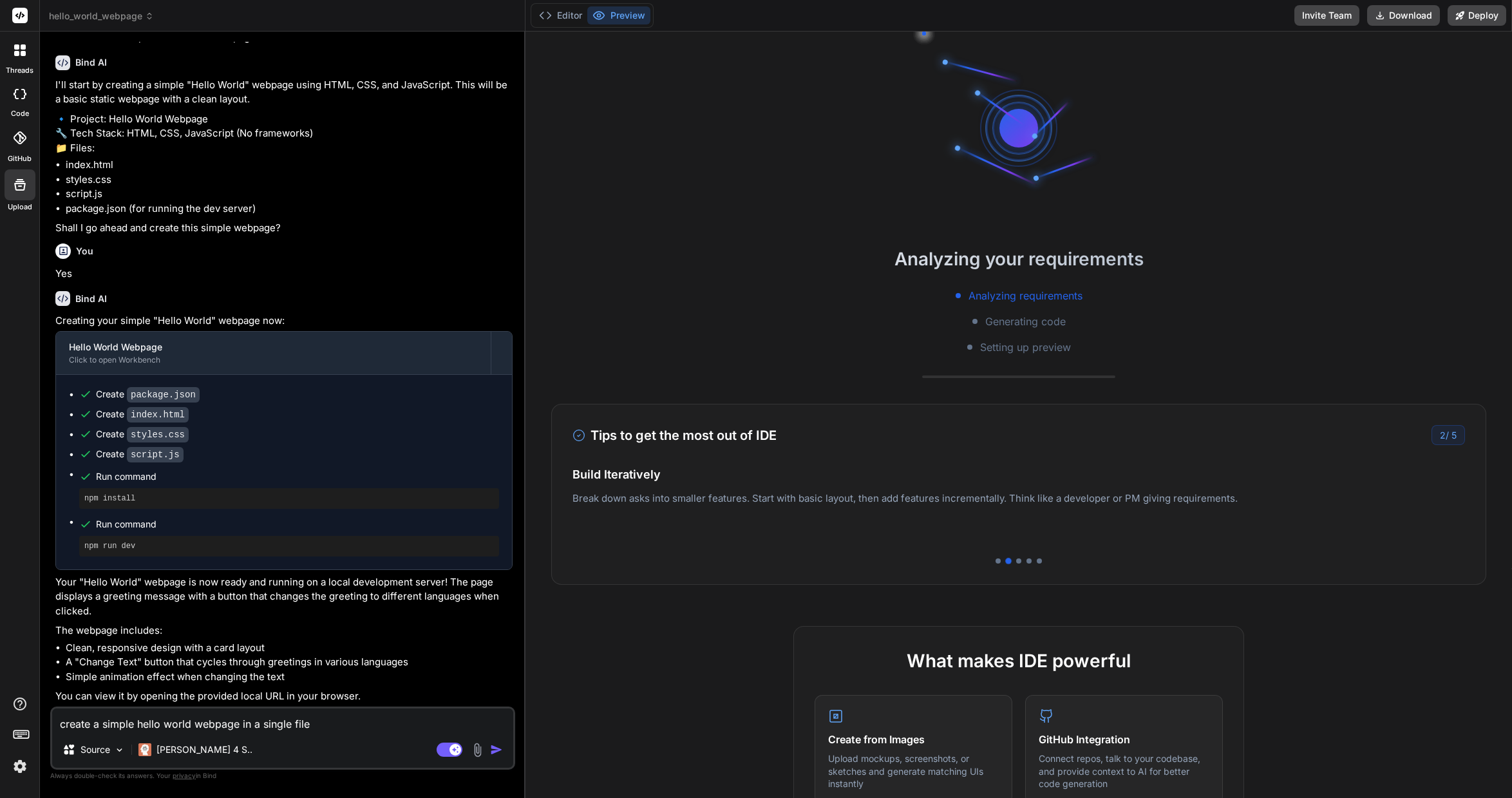
click at [19, 770] on img at bounding box center [21, 766] width 22 height 22
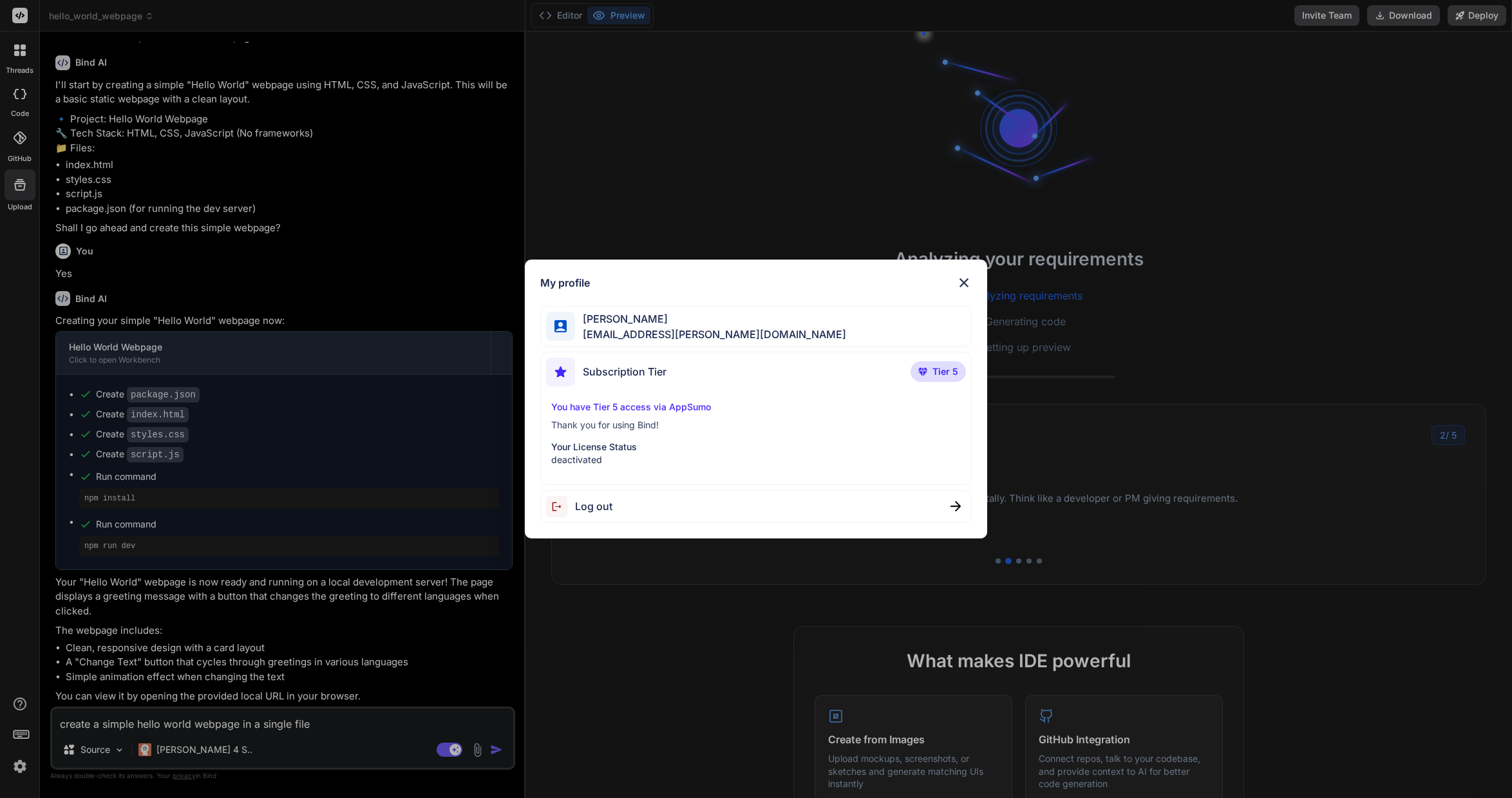
click at [604, 503] on span "Log out" at bounding box center [594, 506] width 38 height 15
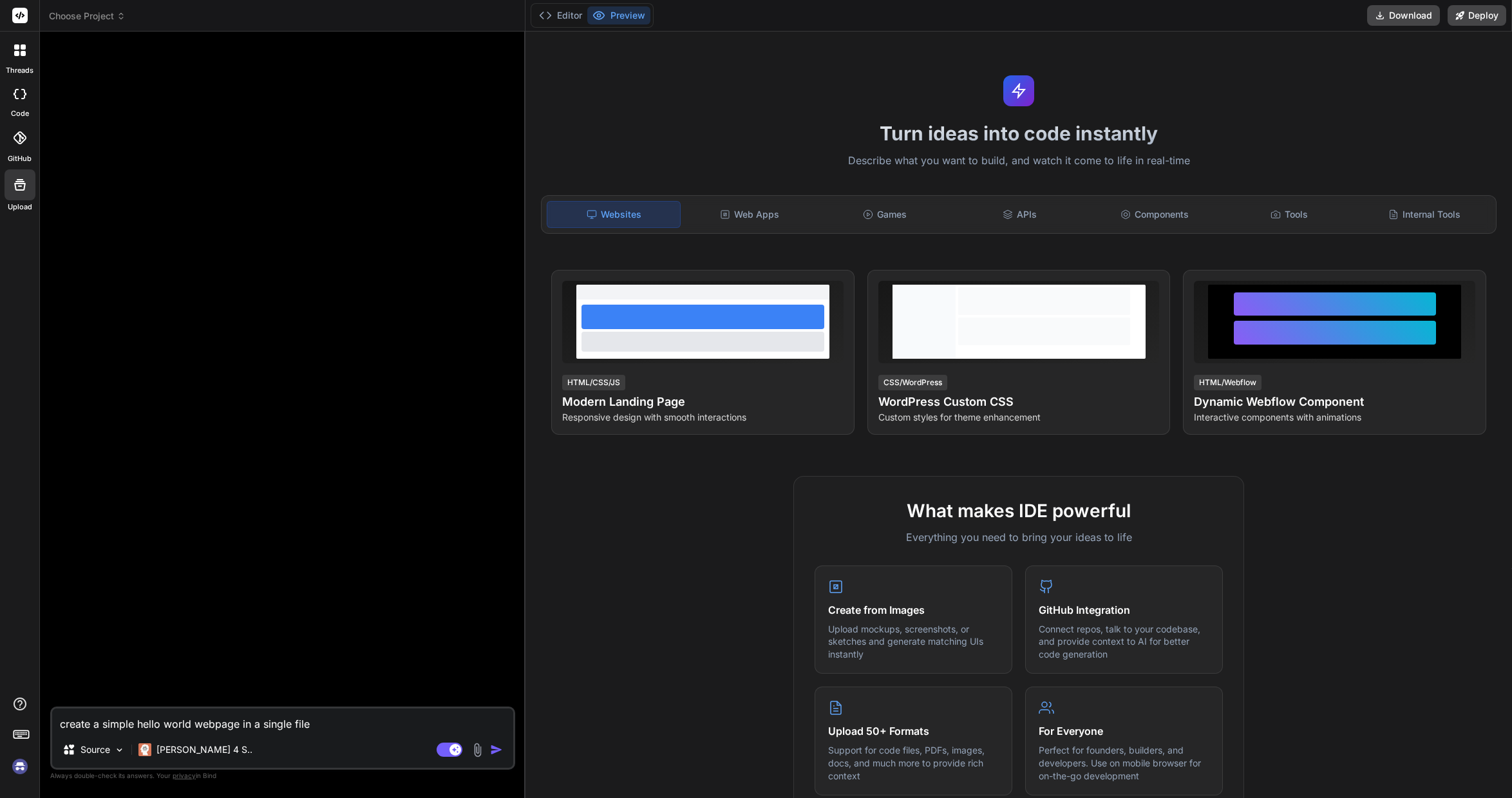
click at [22, 768] on img at bounding box center [21, 766] width 22 height 22
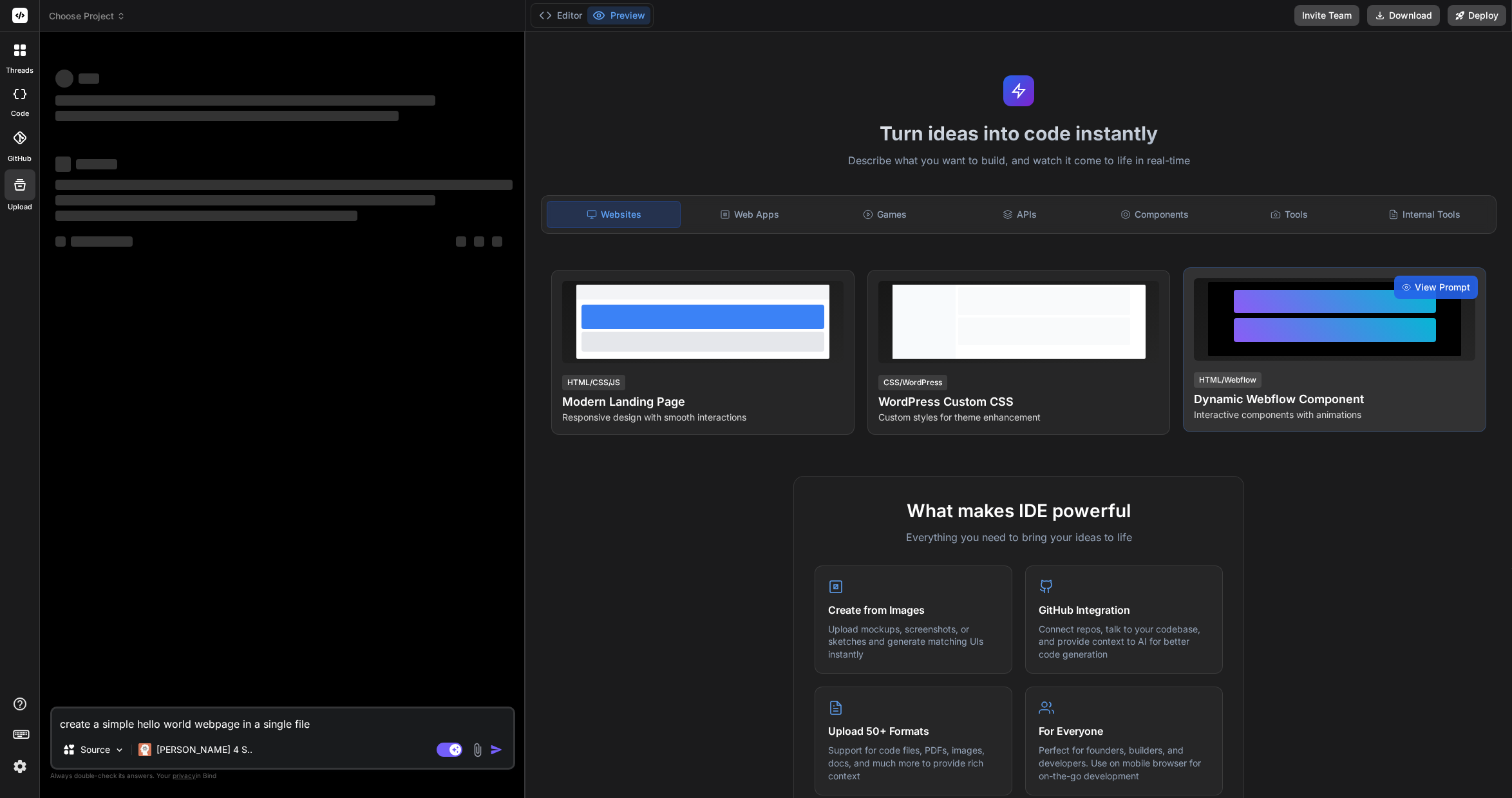
type textarea "x"
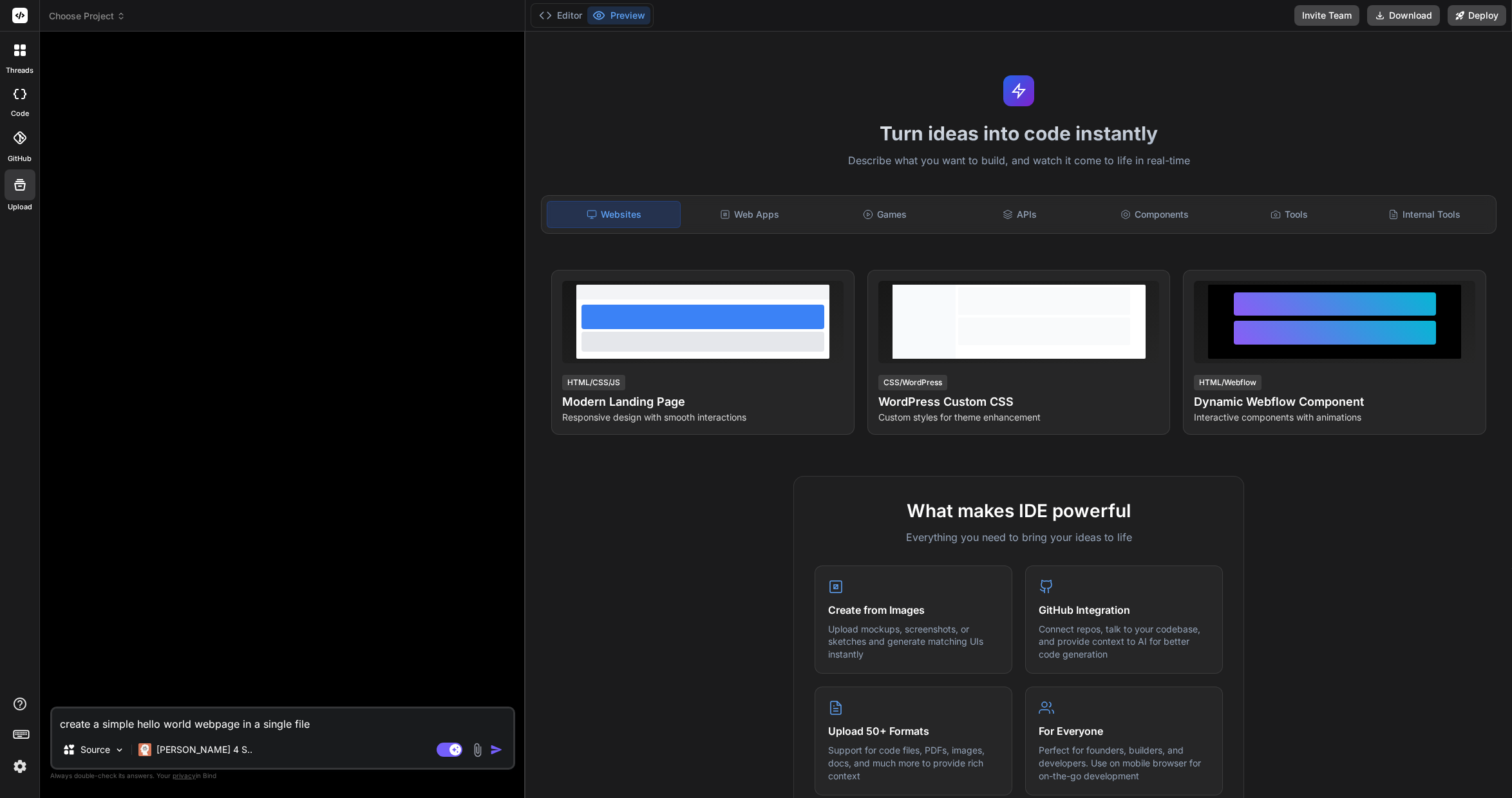
click at [25, 772] on img at bounding box center [21, 766] width 22 height 22
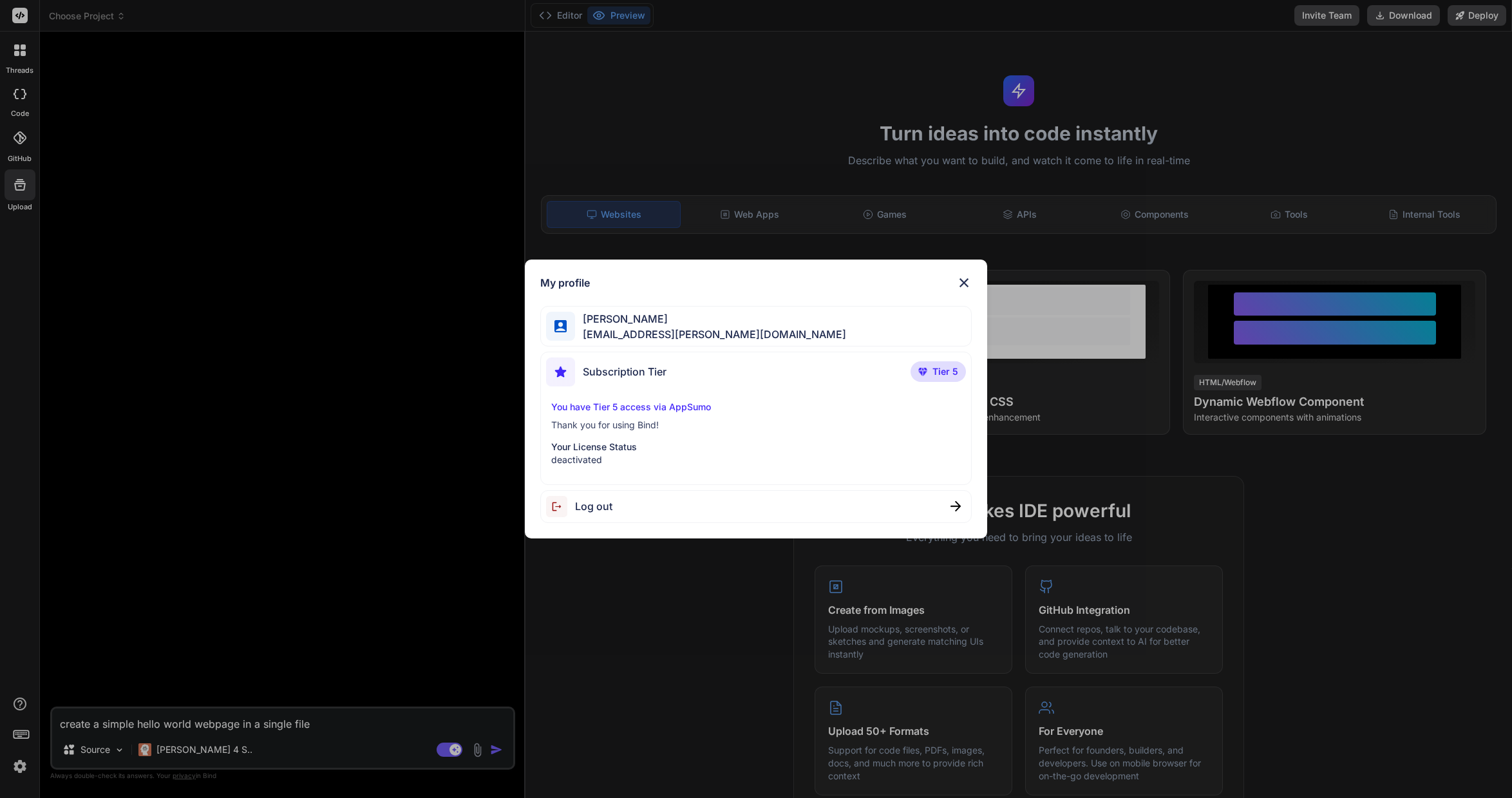
click at [965, 284] on img at bounding box center [964, 283] width 15 height 15
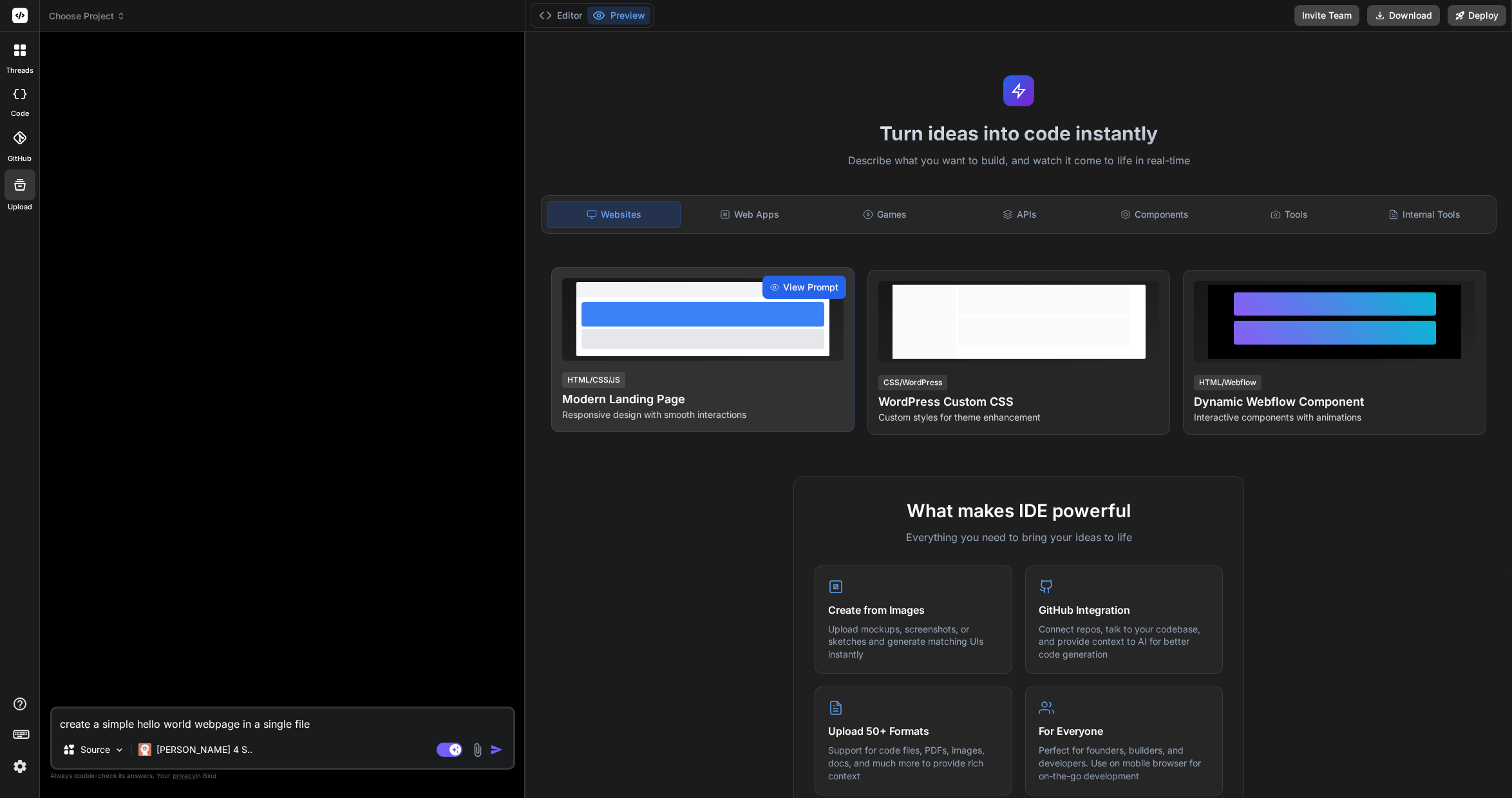
click at [797, 293] on span "View Prompt" at bounding box center [810, 287] width 56 height 13
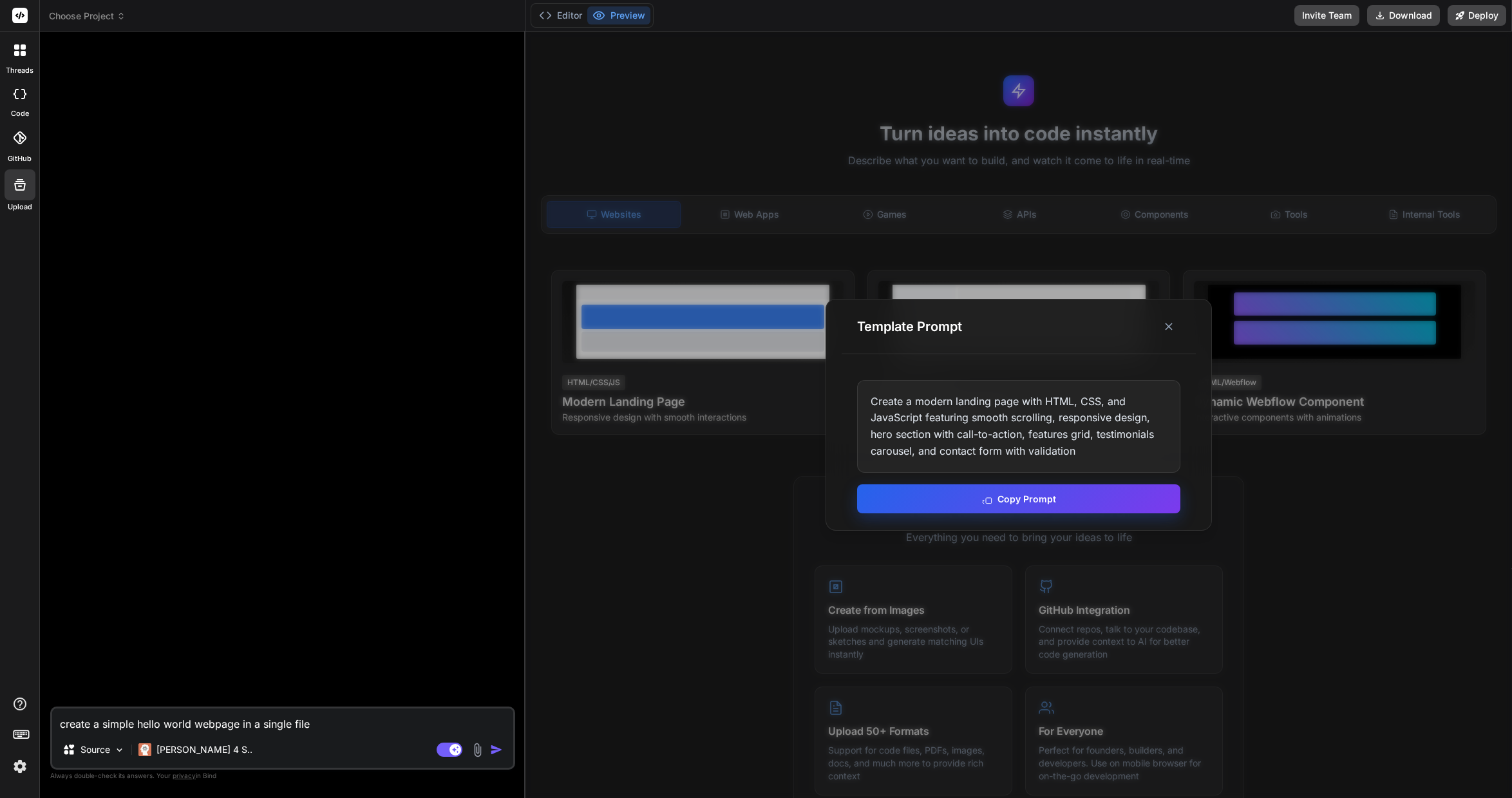
click at [1048, 497] on button "Copy Prompt" at bounding box center [1019, 499] width 324 height 29
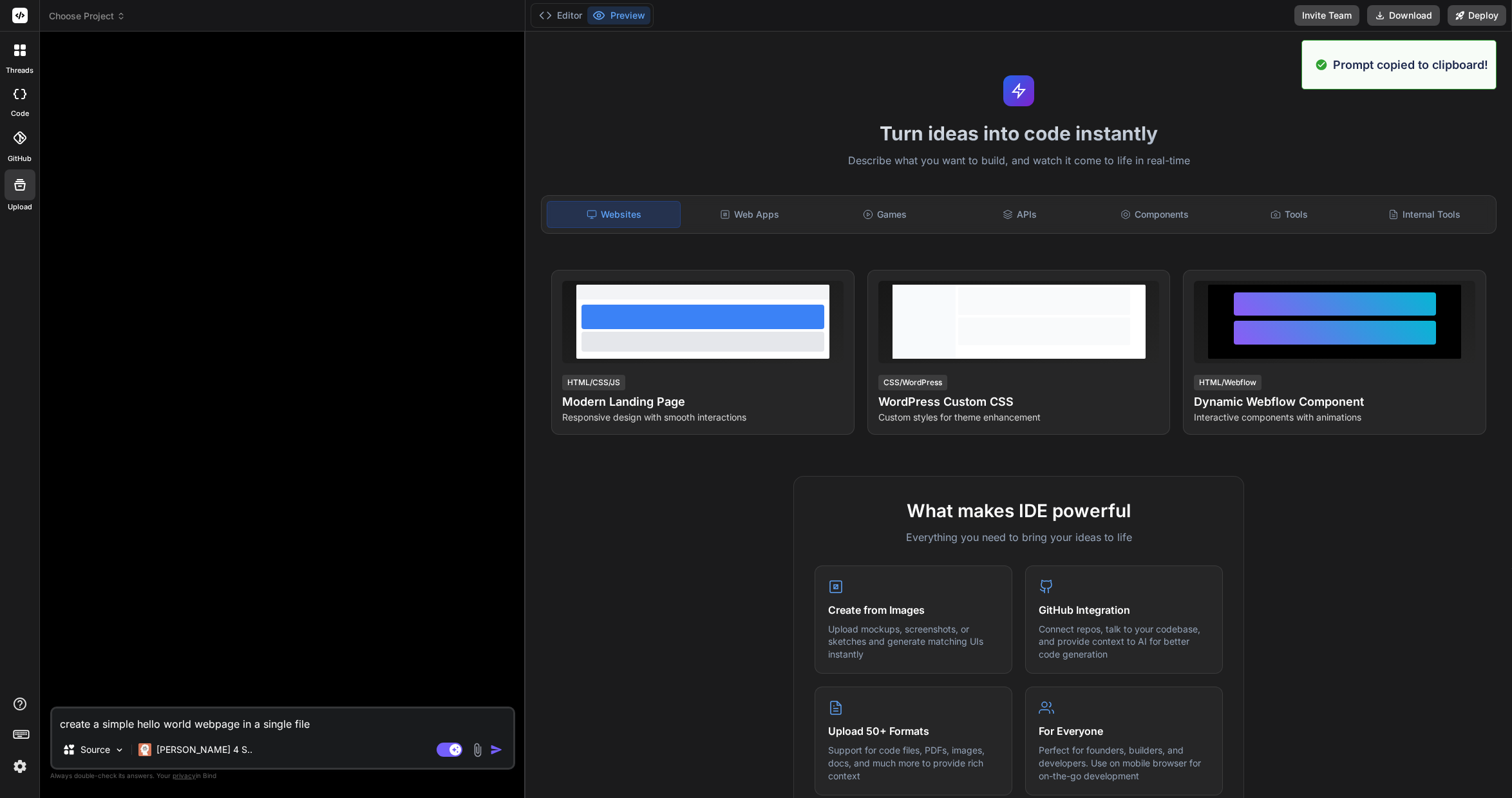
click at [158, 726] on textarea "create a simple hello world webpage in a single file" at bounding box center [283, 719] width 461 height 23
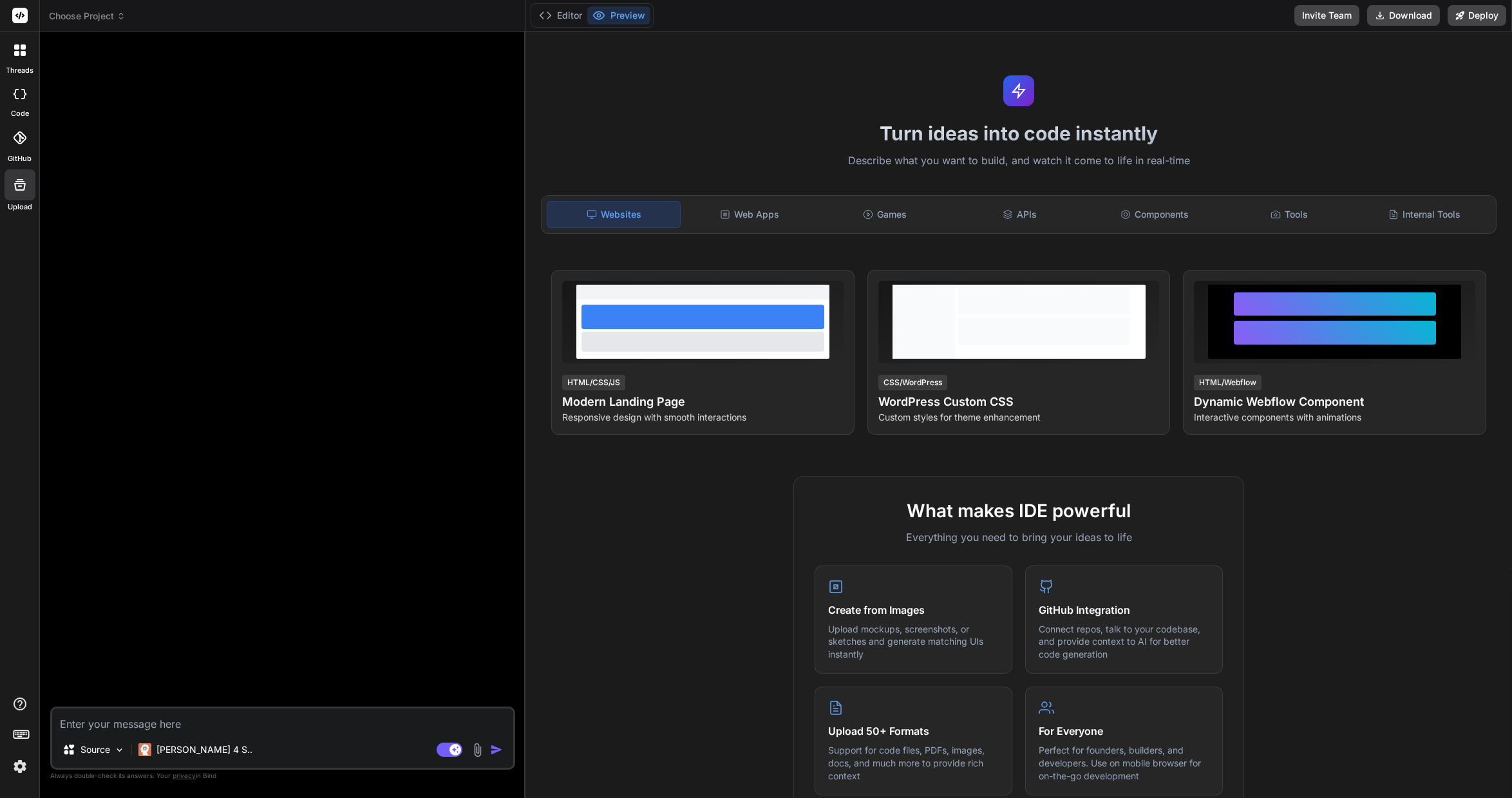
paste textarea "Create a modern landing page with HTML, CSS, and JavaScript featuring smooth sc…"
type textarea "Create a modern landing page with HTML, CSS, and JavaScript featuring smooth sc…"
type textarea "x"
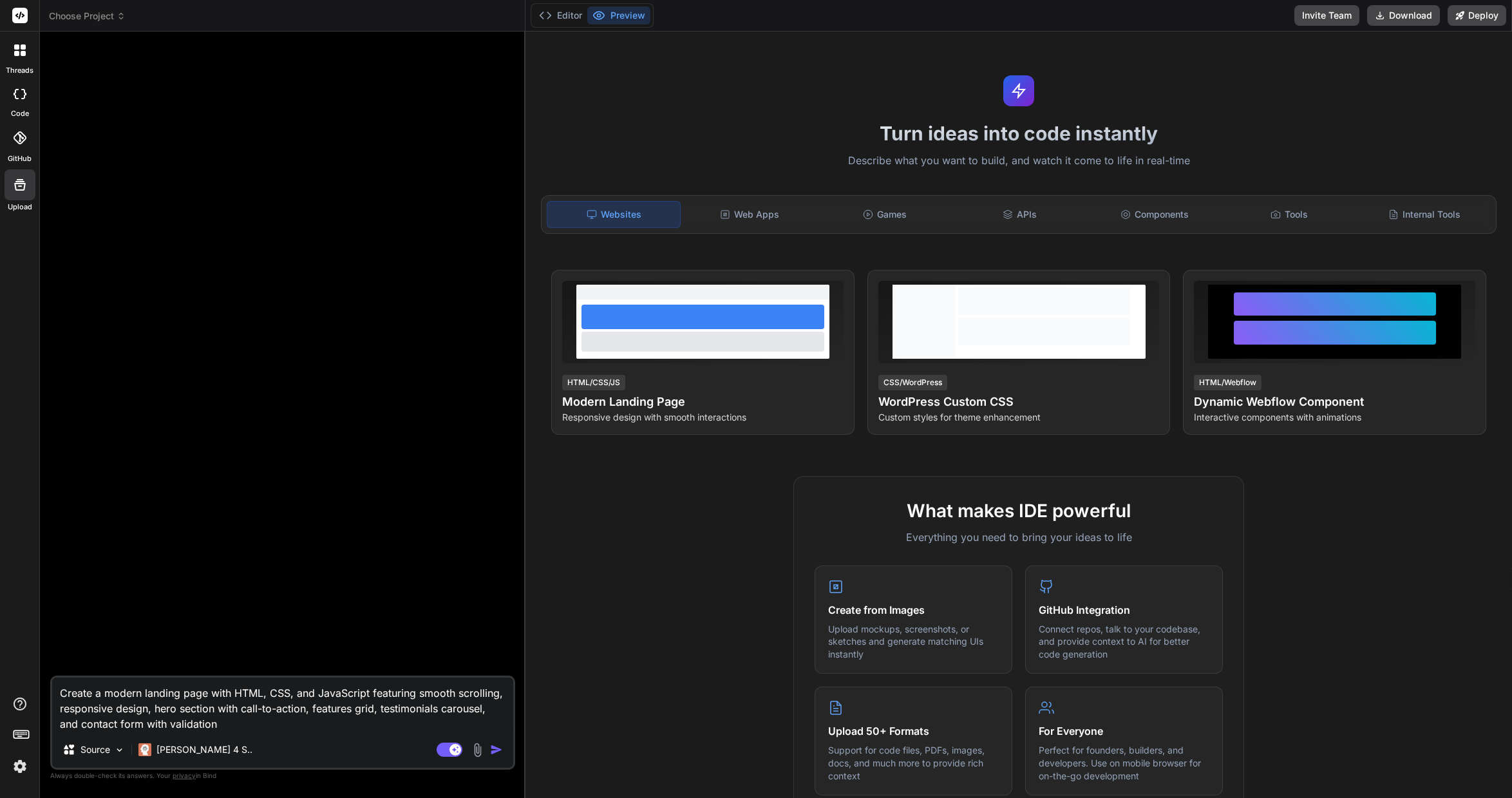
type textarea "Create a modern landing page with HTML, CSS, and JavaScript featuring smooth sc…"
click at [495, 753] on img "button" at bounding box center [496, 749] width 13 height 13
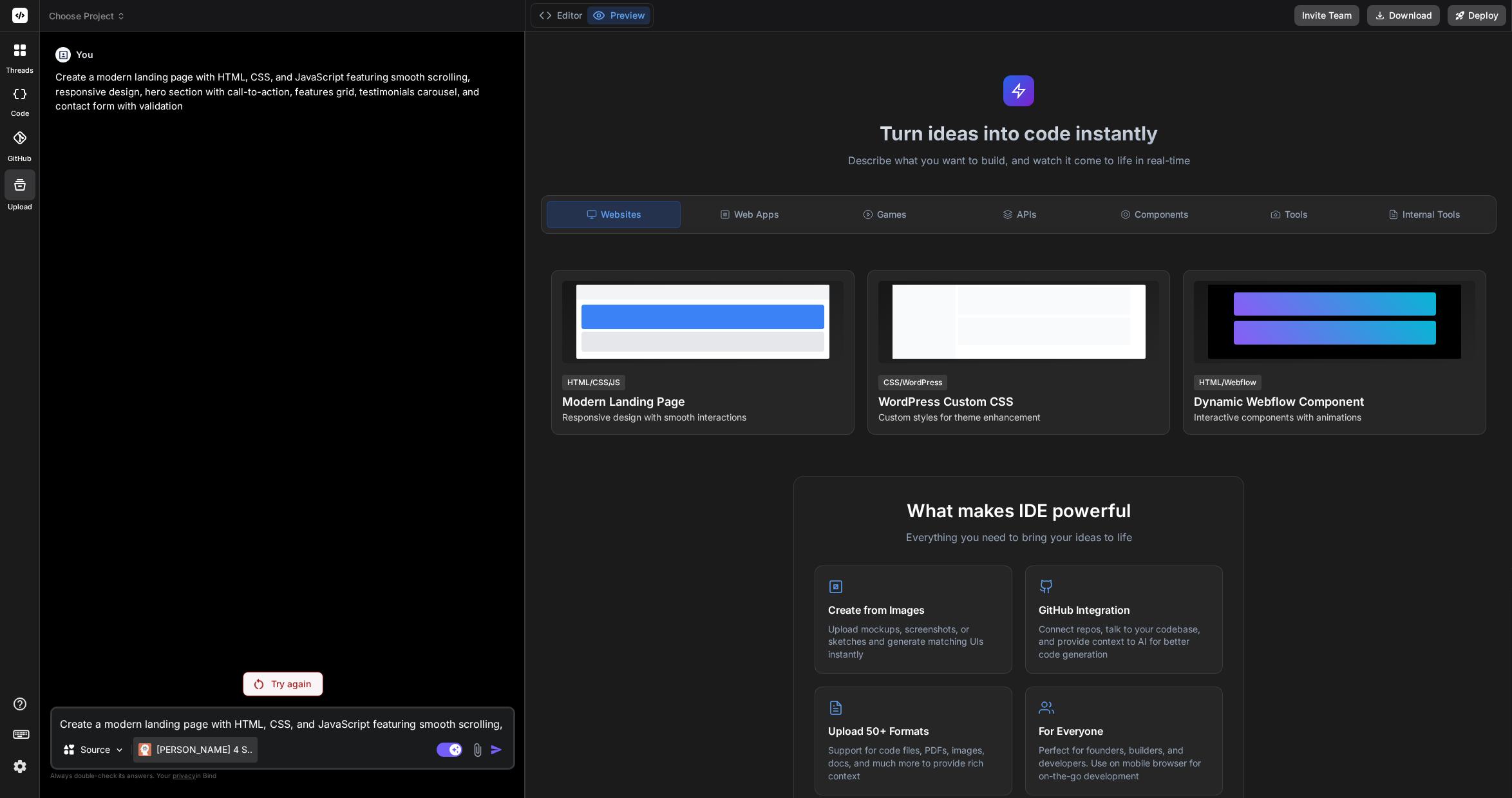
click at [198, 752] on p "[PERSON_NAME] 4 S.." at bounding box center [205, 749] width 96 height 13
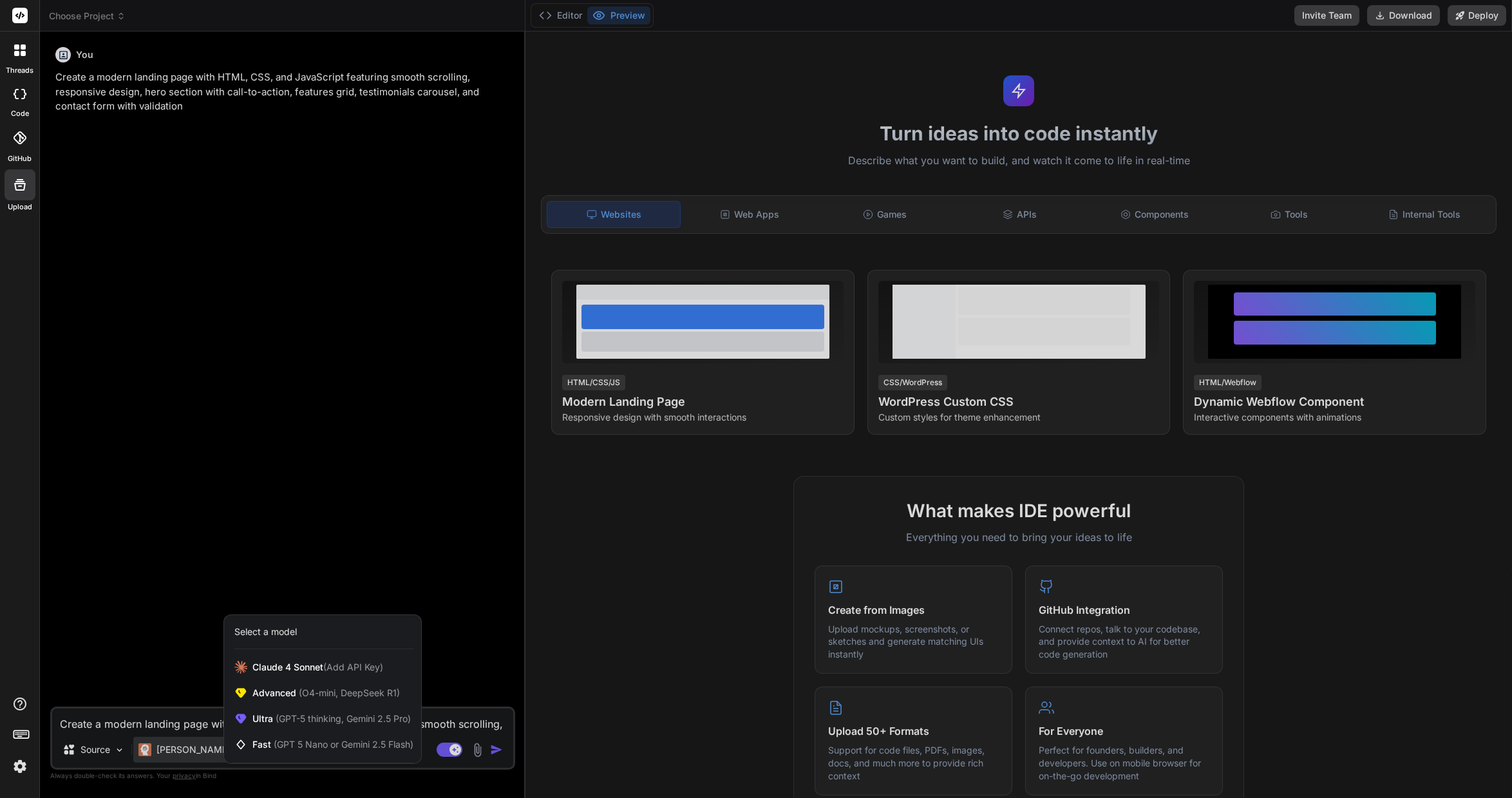
click at [10, 764] on img at bounding box center [21, 766] width 22 height 22
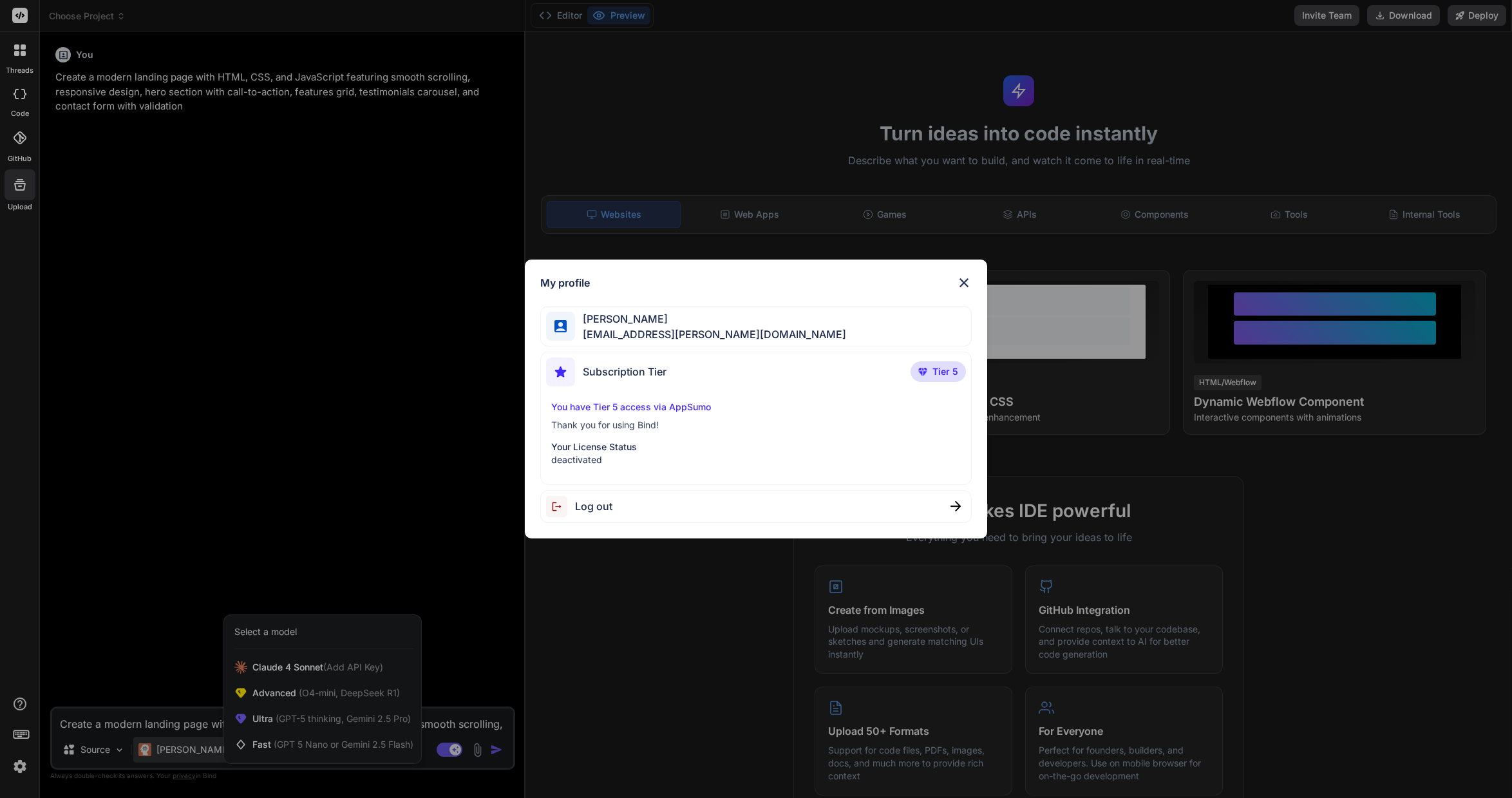
click at [970, 277] on img at bounding box center [964, 283] width 15 height 15
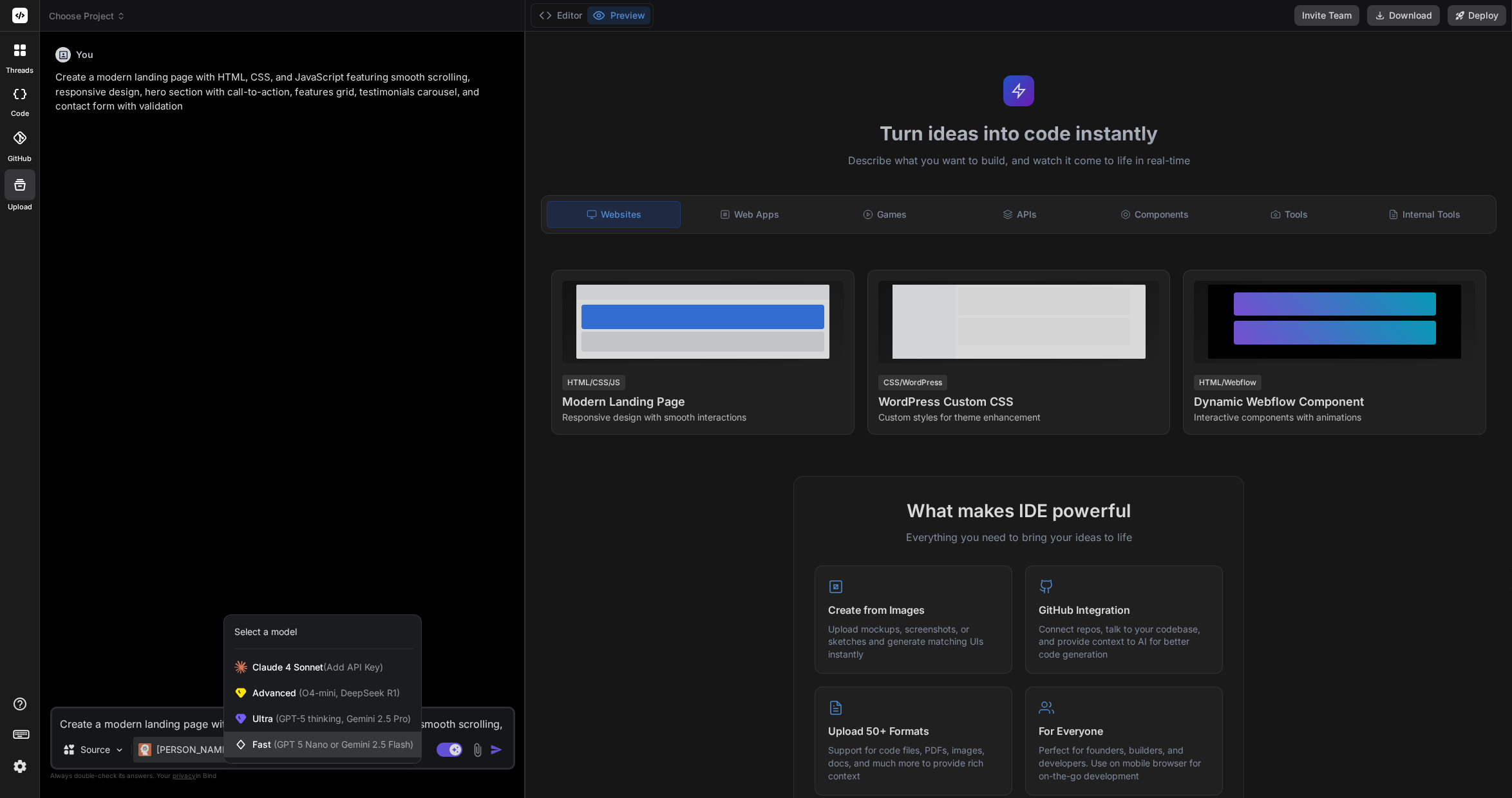
click at [394, 744] on span "(GPT 5 Nano or Gemini 2.5 Flash)" at bounding box center [343, 744] width 140 height 11
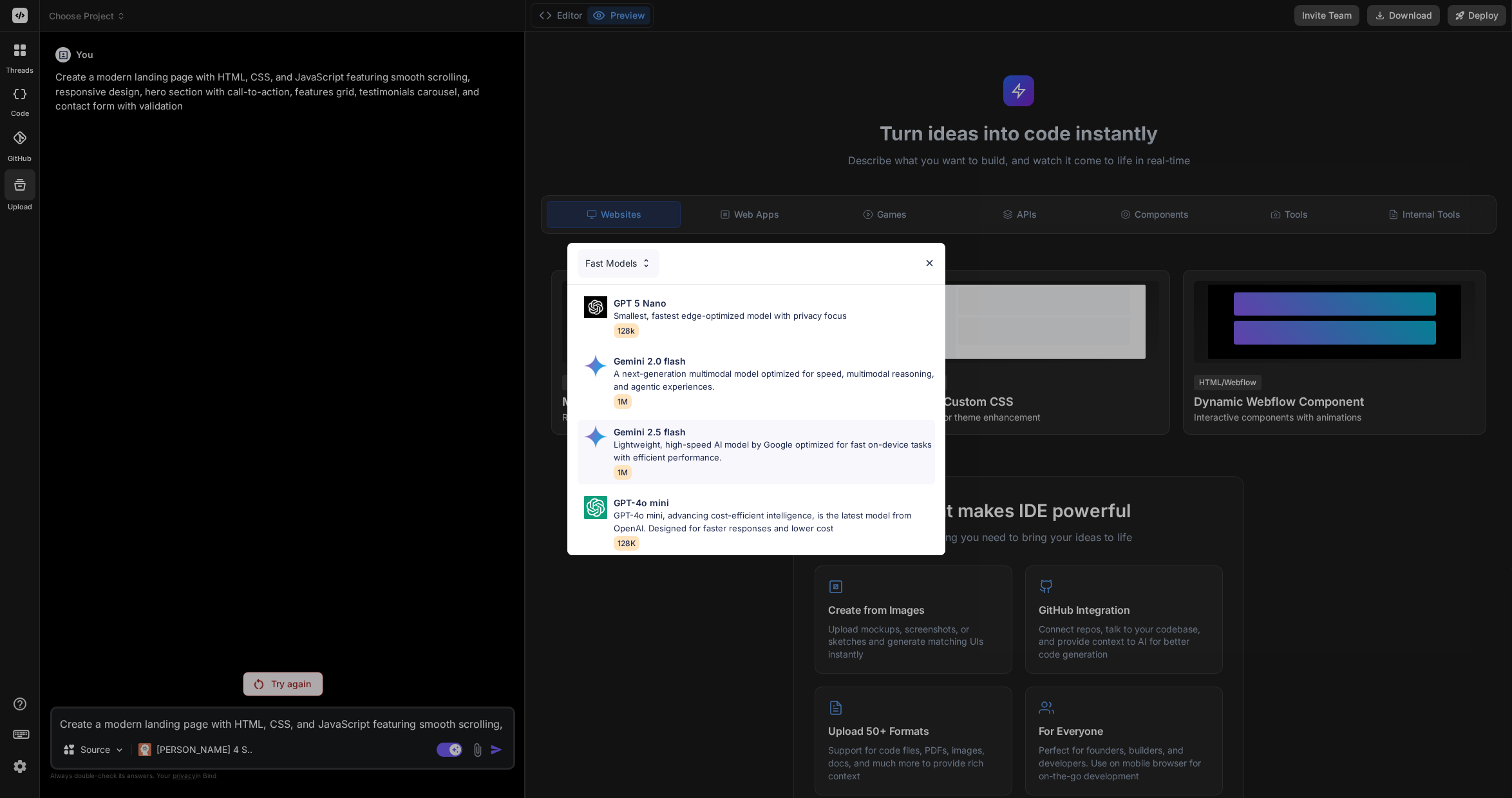
click at [670, 427] on p "Gemini 2.5 flash" at bounding box center [650, 432] width 72 height 14
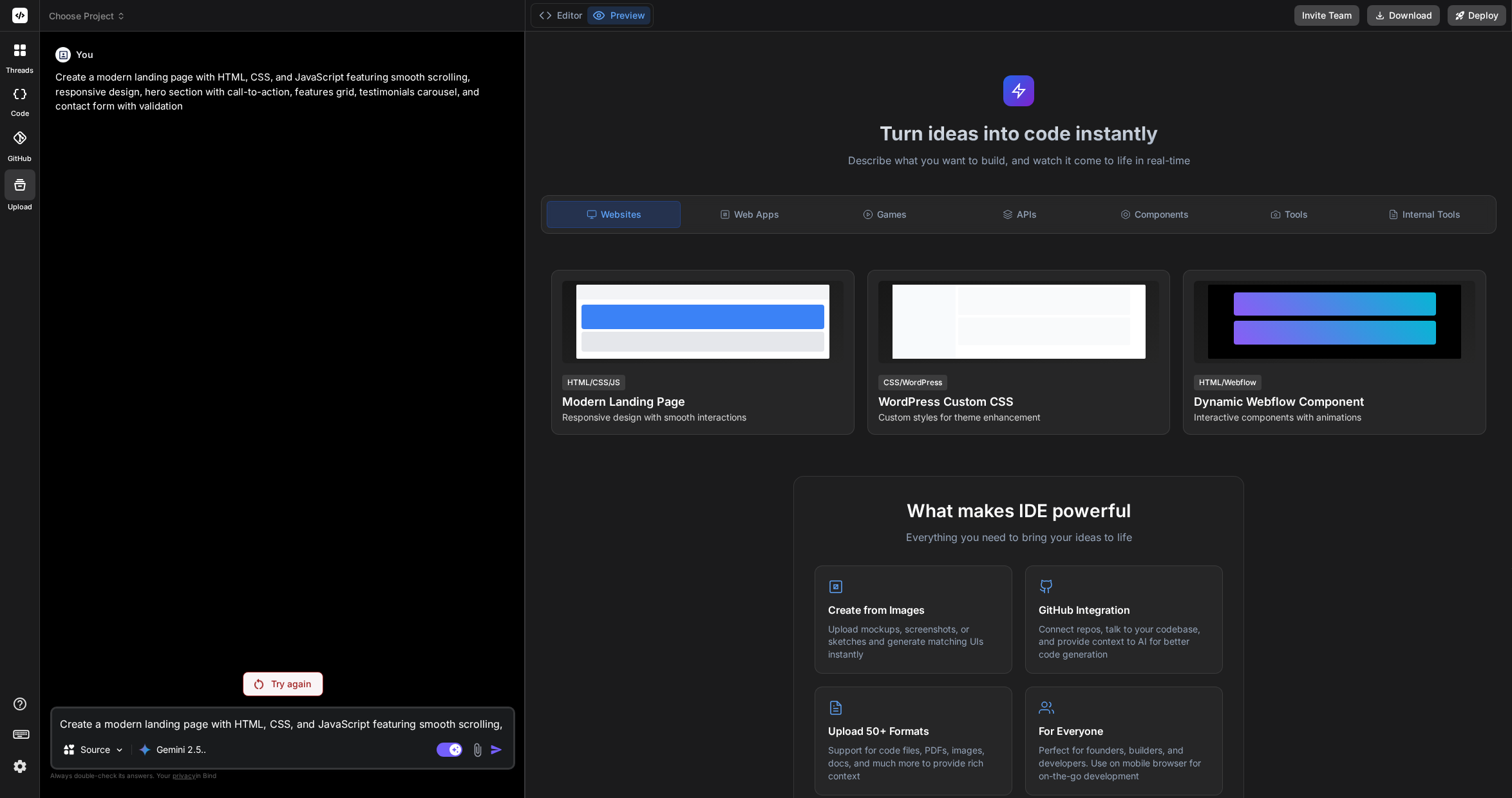
click at [315, 688] on div "Try again" at bounding box center [283, 683] width 80 height 25
click at [164, 752] on p "Gemini 2.5.." at bounding box center [182, 749] width 50 height 13
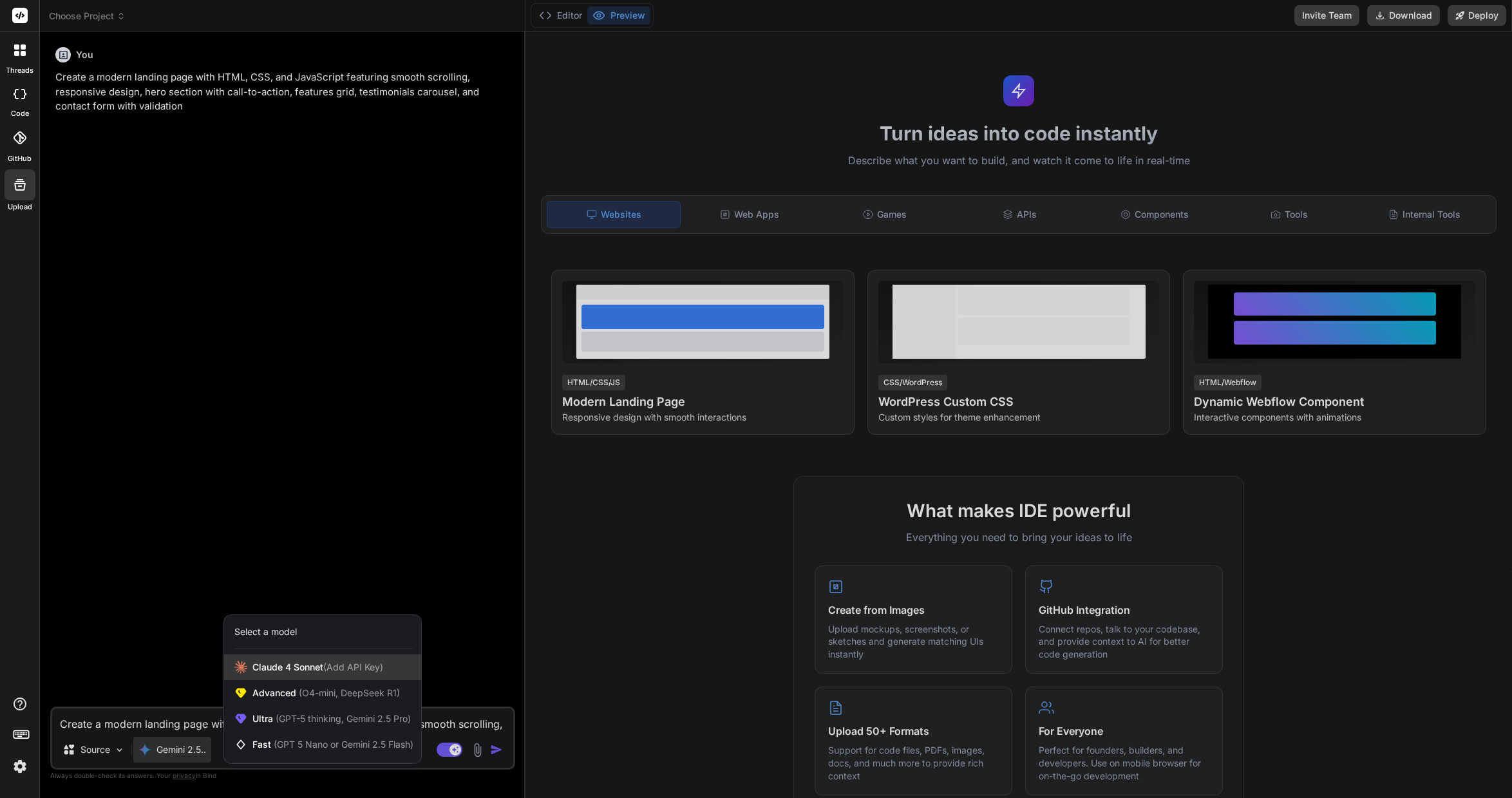
click at [342, 666] on span "(Add API Key)" at bounding box center [354, 666] width 60 height 11
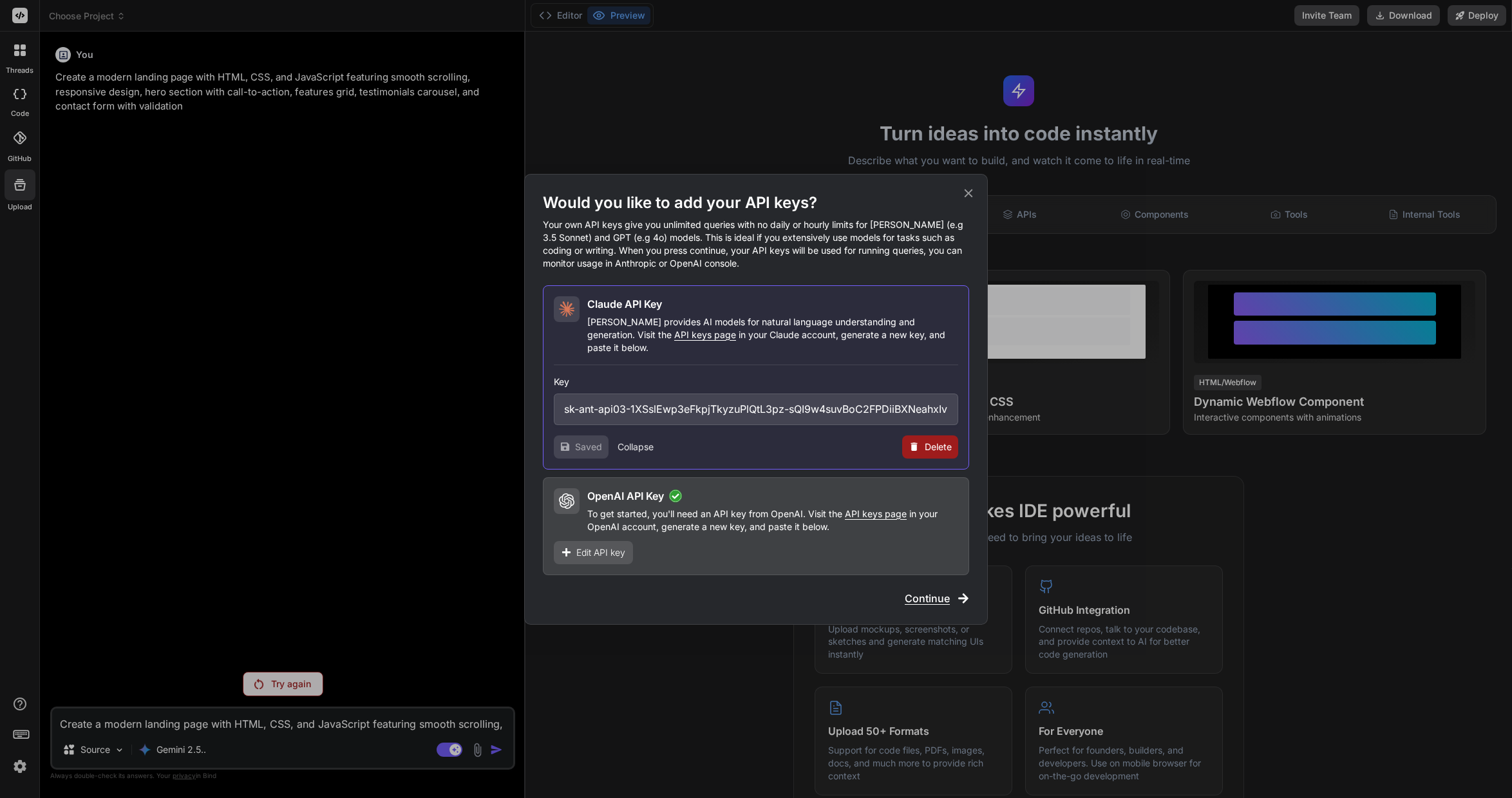
click at [913, 593] on span "Continue" at bounding box center [927, 598] width 45 height 15
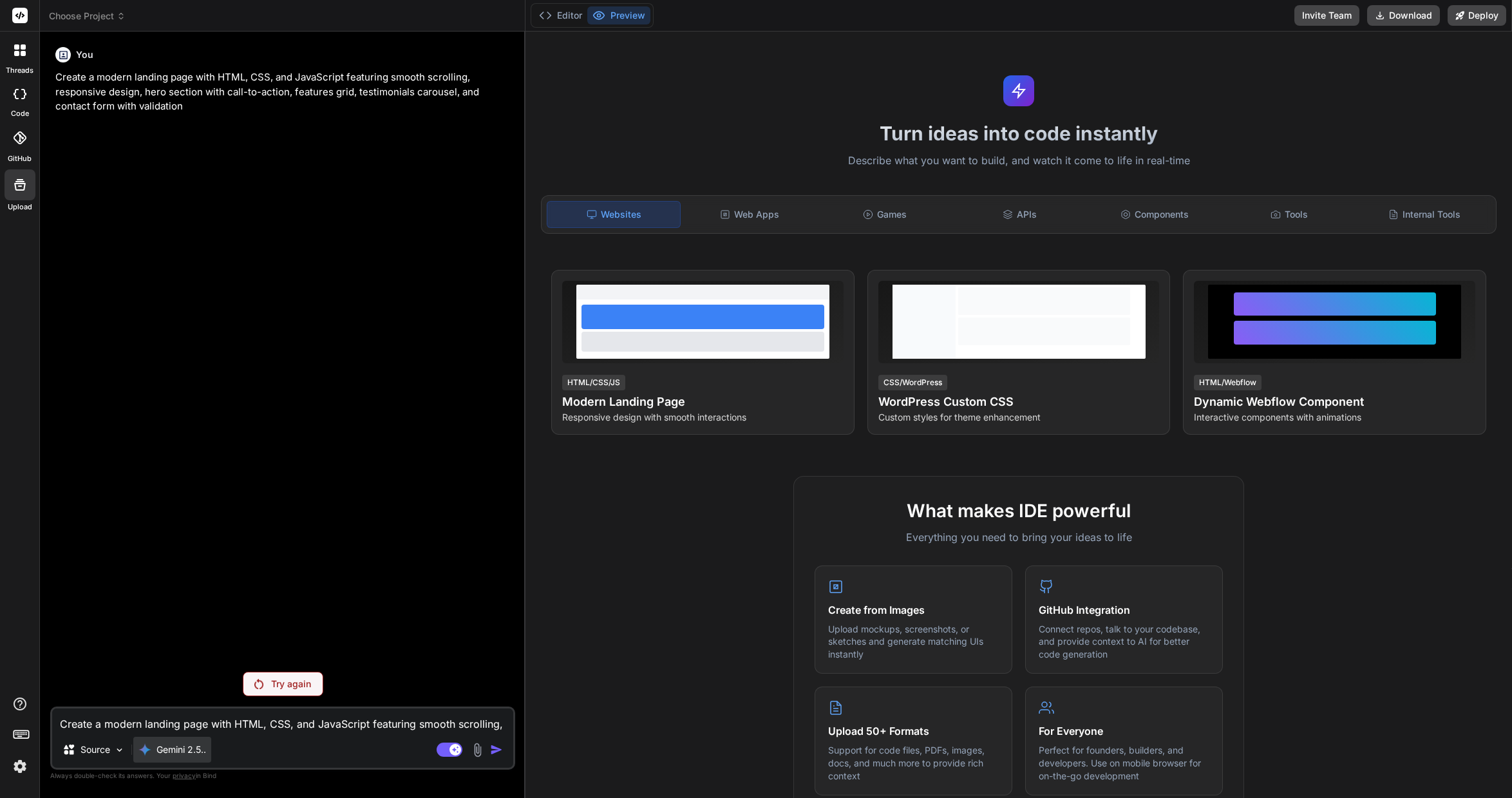
click at [200, 744] on p "Gemini 2.5.." at bounding box center [182, 749] width 50 height 13
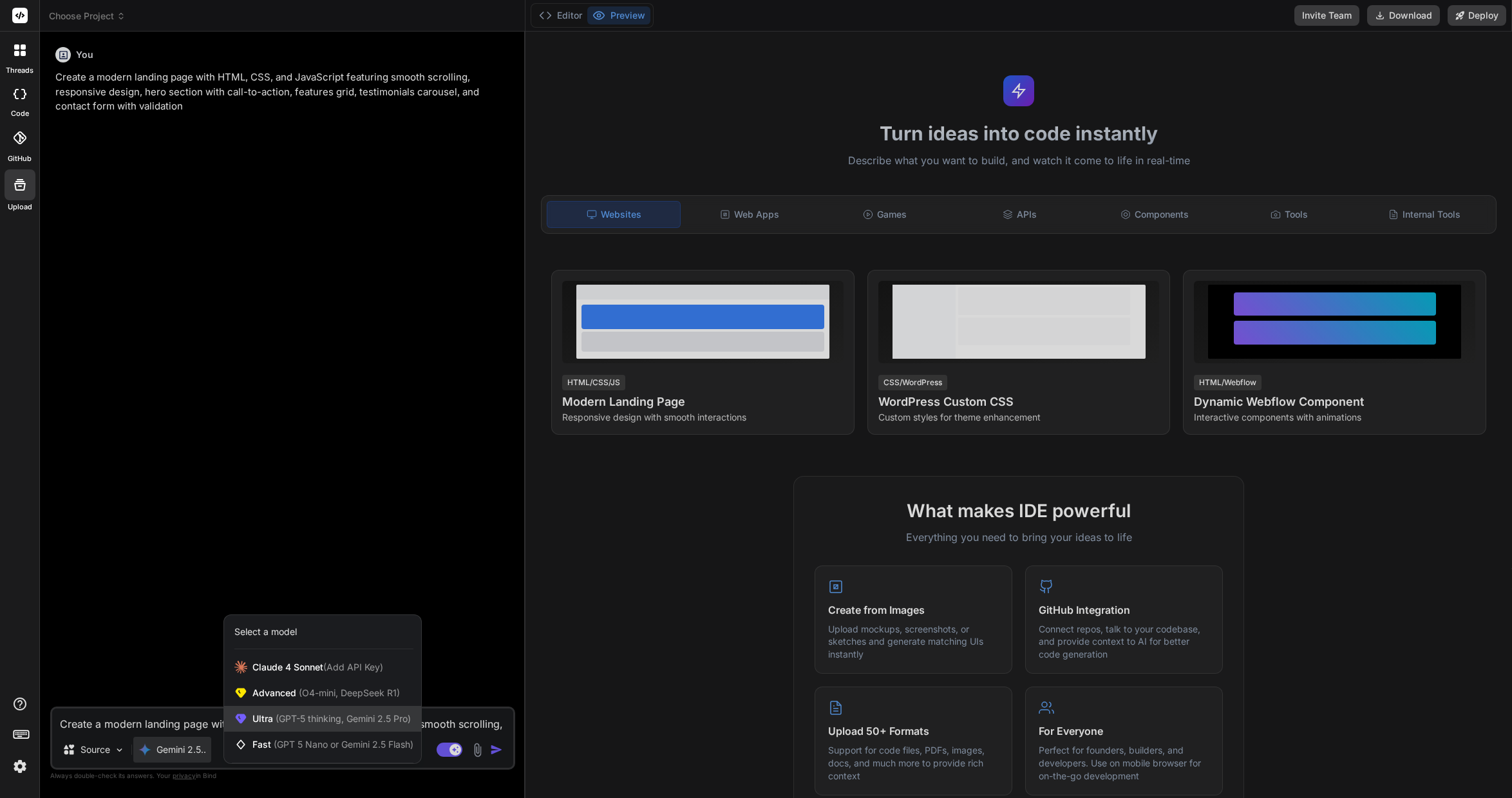
click at [346, 721] on span "(GPT-5 thinking, Gemini 2.5 Pro)" at bounding box center [342, 718] width 138 height 11
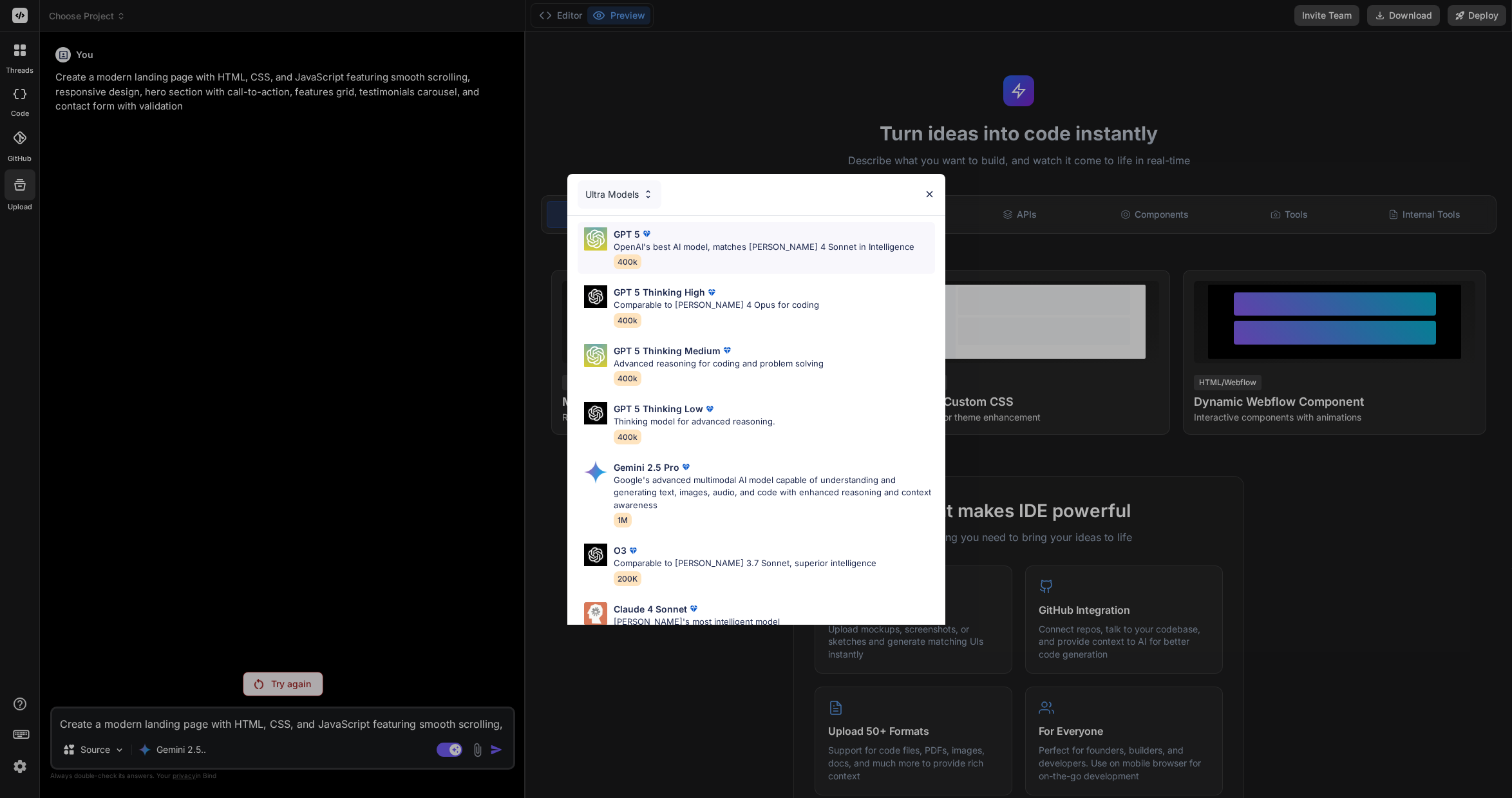
click at [692, 251] on p "OpenAI's best AI model, matches [PERSON_NAME] 4 Sonnet in Intelligence" at bounding box center [764, 247] width 301 height 13
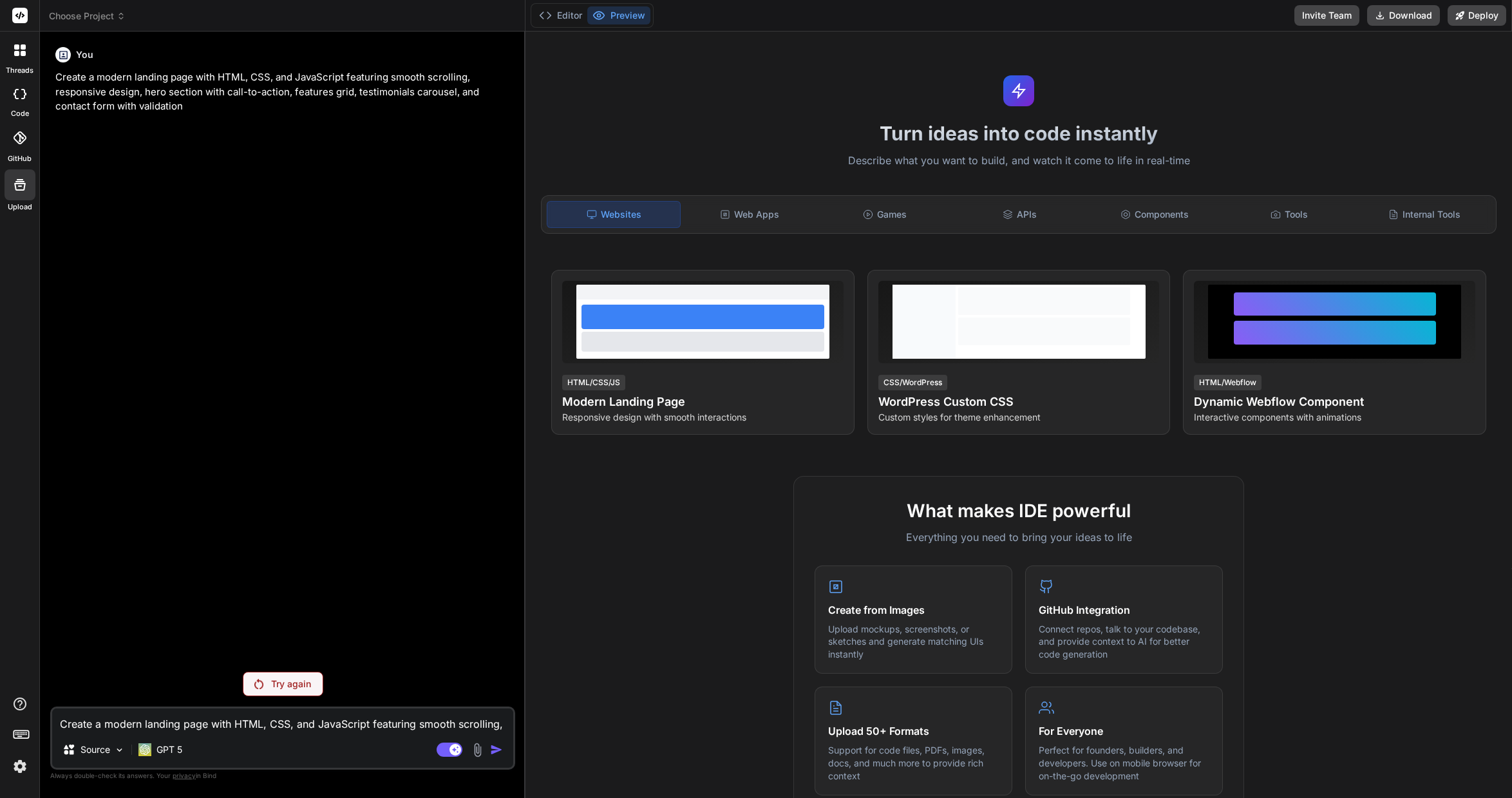
click at [278, 682] on p "Try again" at bounding box center [291, 683] width 40 height 13
click at [284, 678] on p "Try again" at bounding box center [291, 683] width 40 height 13
click at [18, 770] on img at bounding box center [21, 766] width 22 height 22
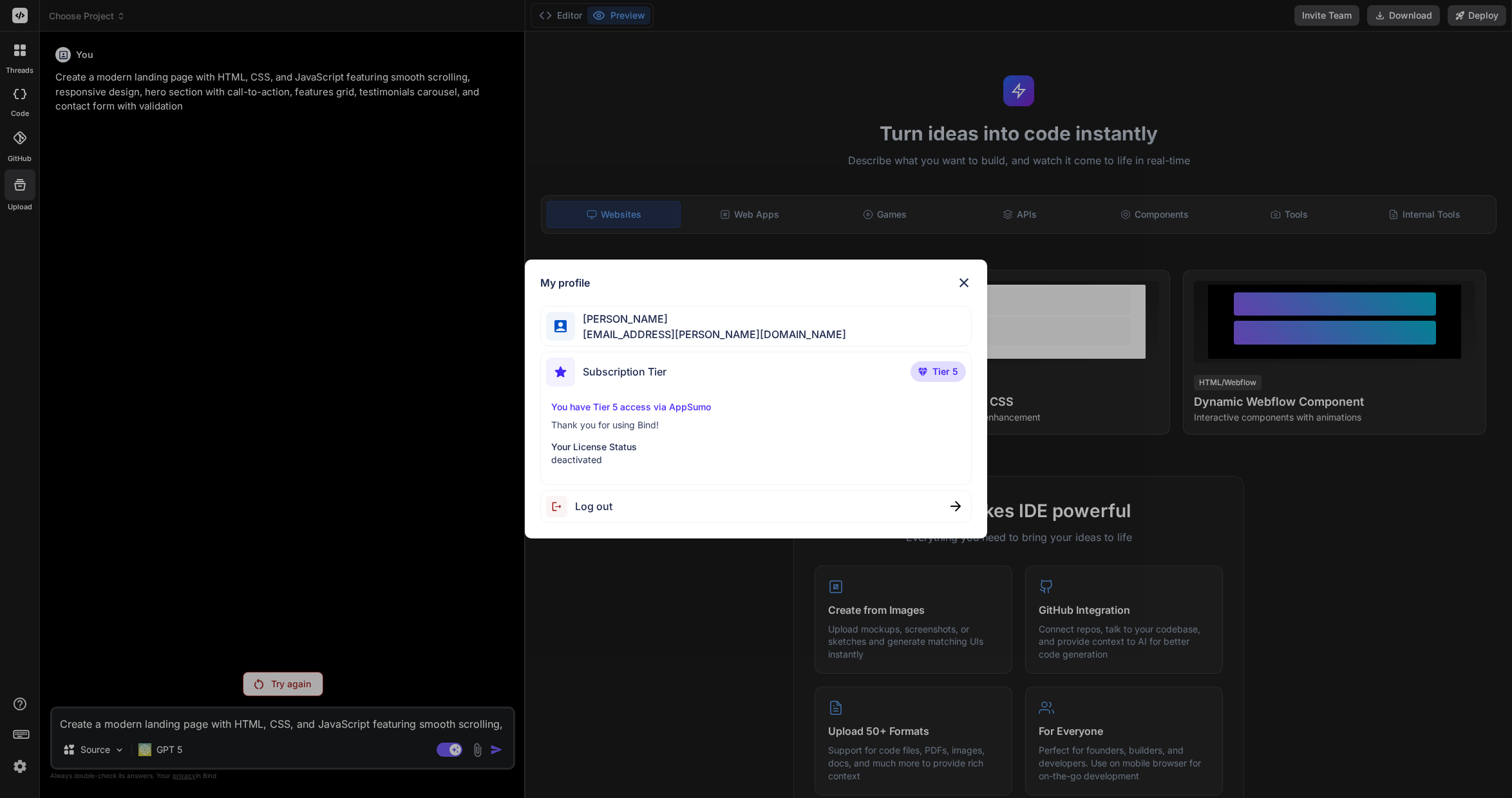
click at [955, 506] on img at bounding box center [955, 506] width 10 height 10
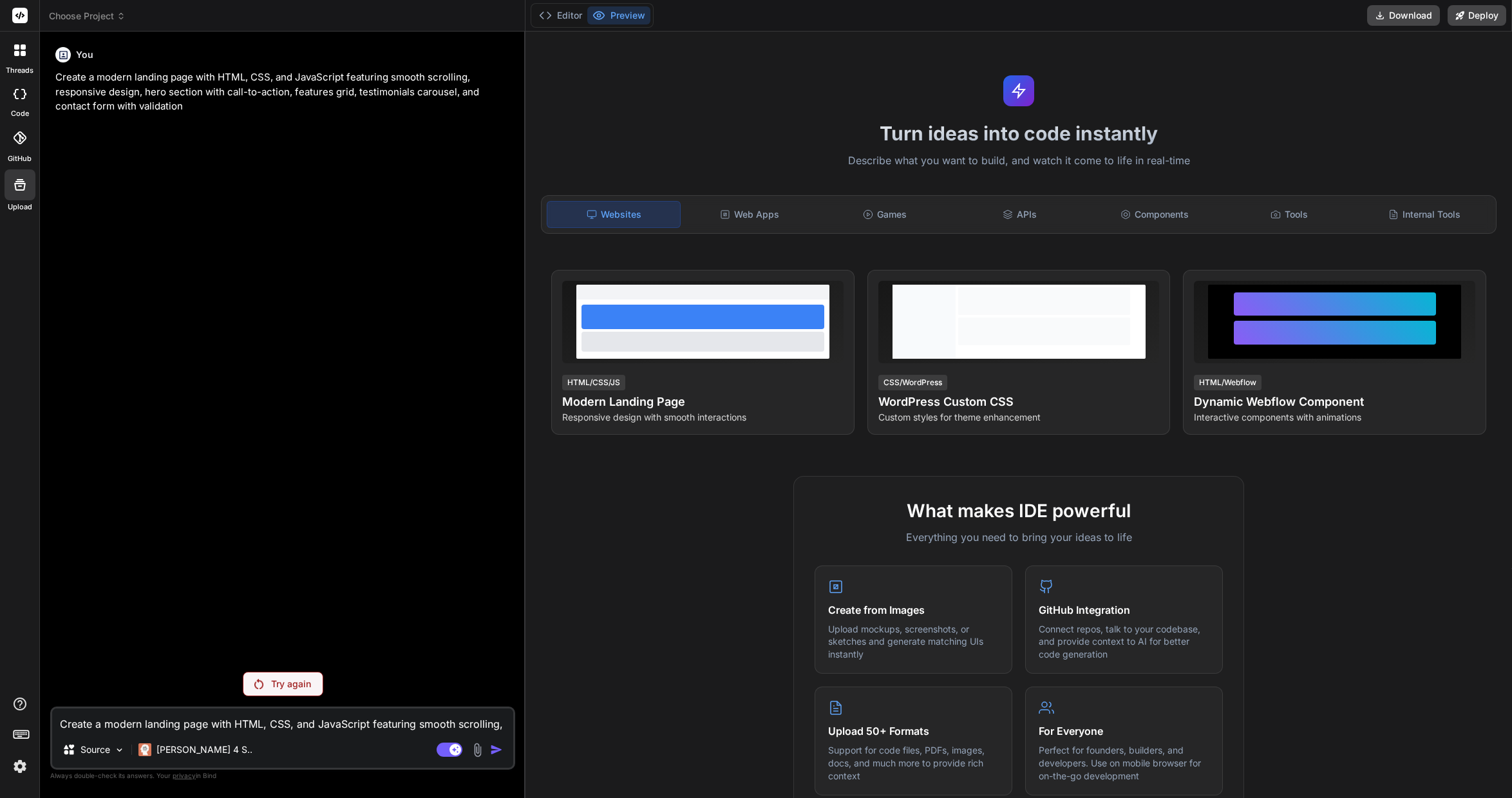
type textarea "x"
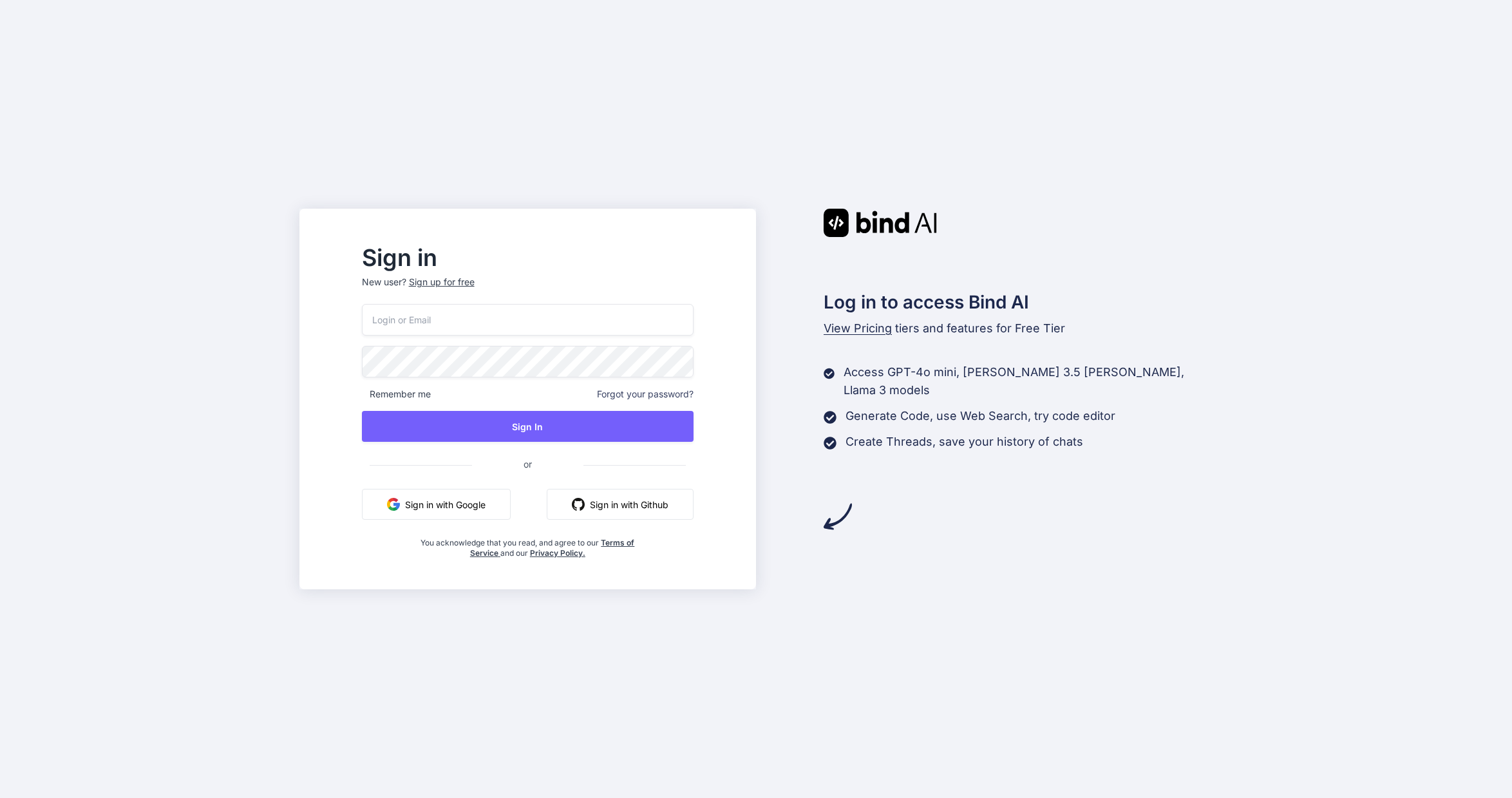
type input "[EMAIL_ADDRESS][PERSON_NAME][DOMAIN_NAME]"
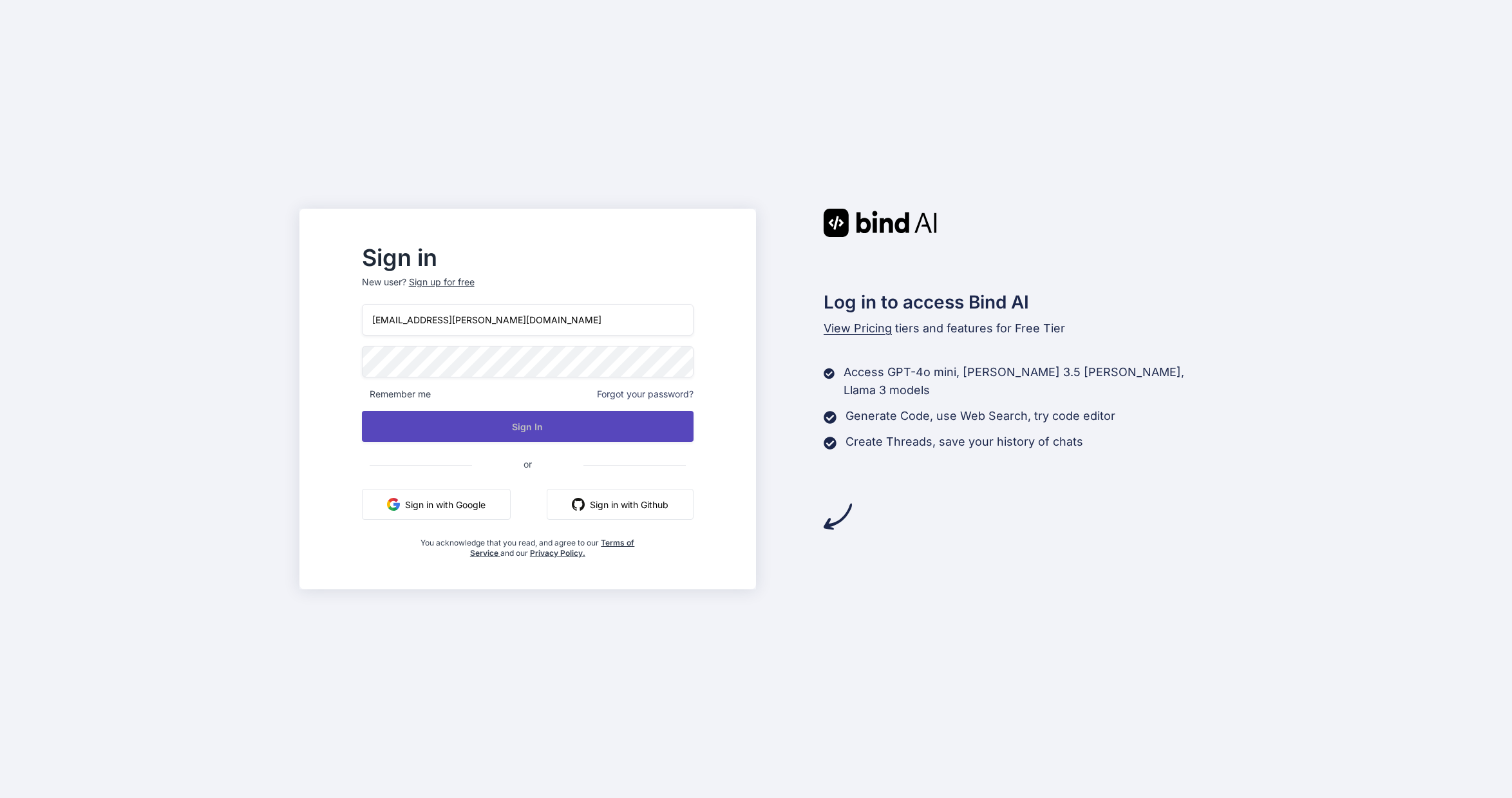
click at [539, 427] on button "Sign In" at bounding box center [528, 426] width 332 height 31
